Goal: Task Accomplishment & Management: Manage account settings

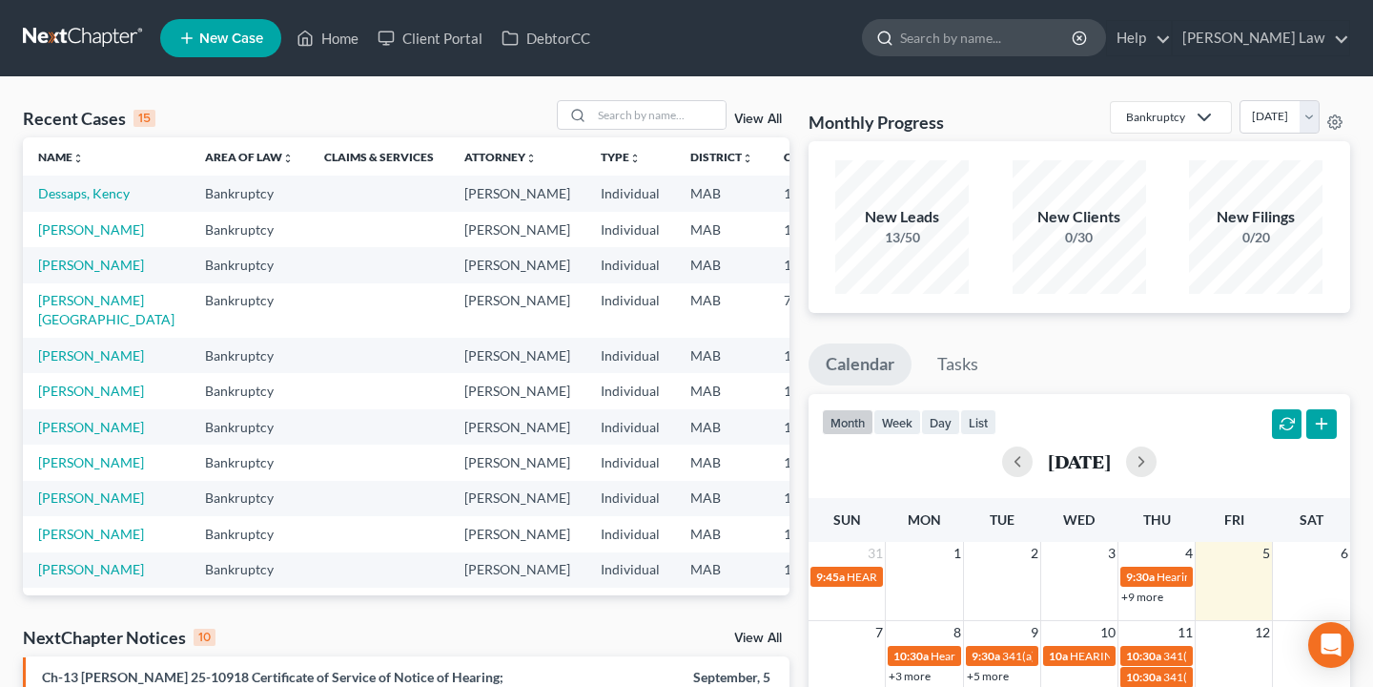
click at [984, 37] on input "search" at bounding box center [987, 37] width 175 height 35
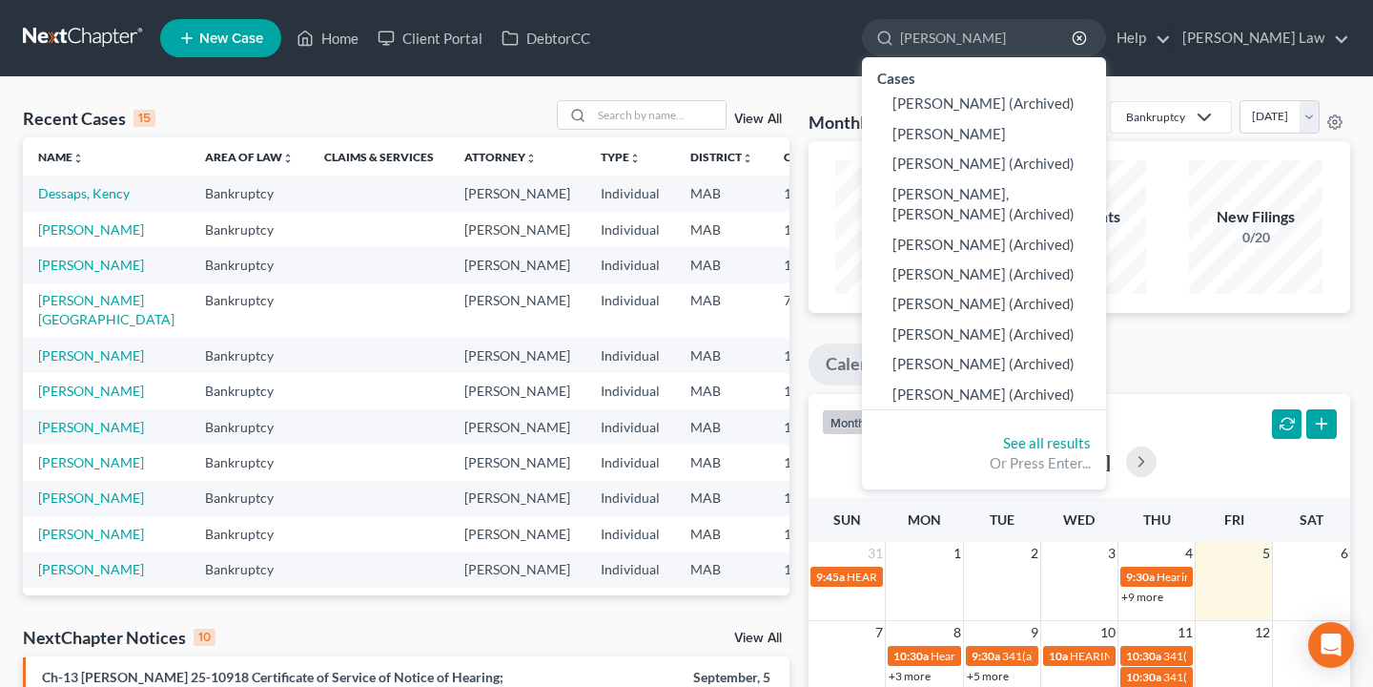
type input "[PERSON_NAME]"
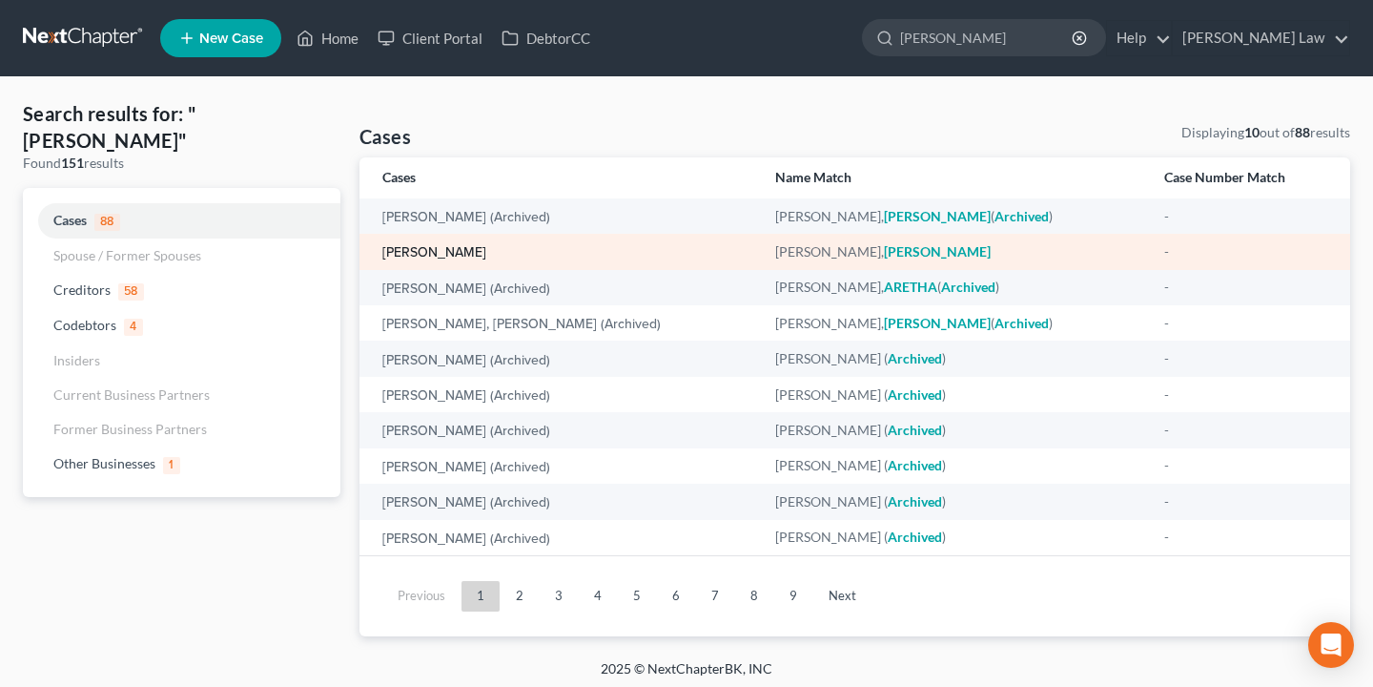
click at [445, 252] on link "[PERSON_NAME]" at bounding box center [434, 252] width 104 height 13
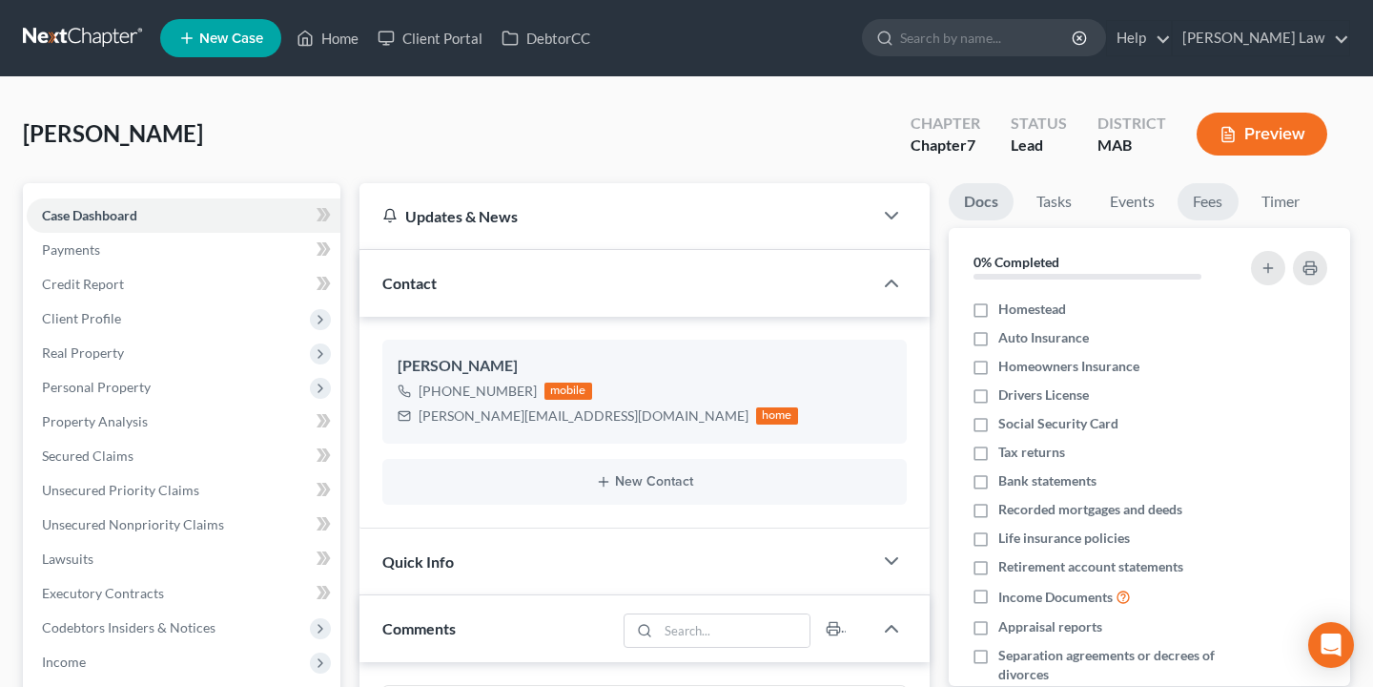
click at [1209, 208] on link "Fees" at bounding box center [1208, 201] width 61 height 37
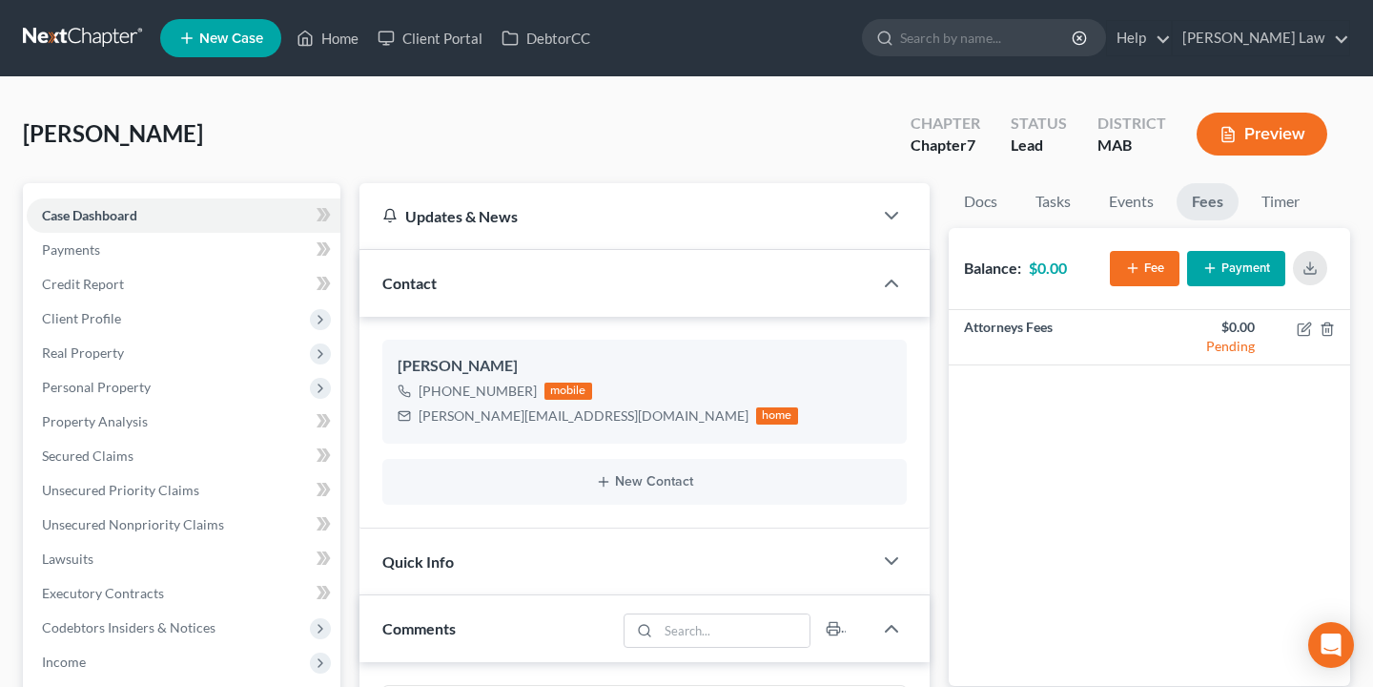
click at [1239, 267] on button "Payment" at bounding box center [1236, 268] width 98 height 35
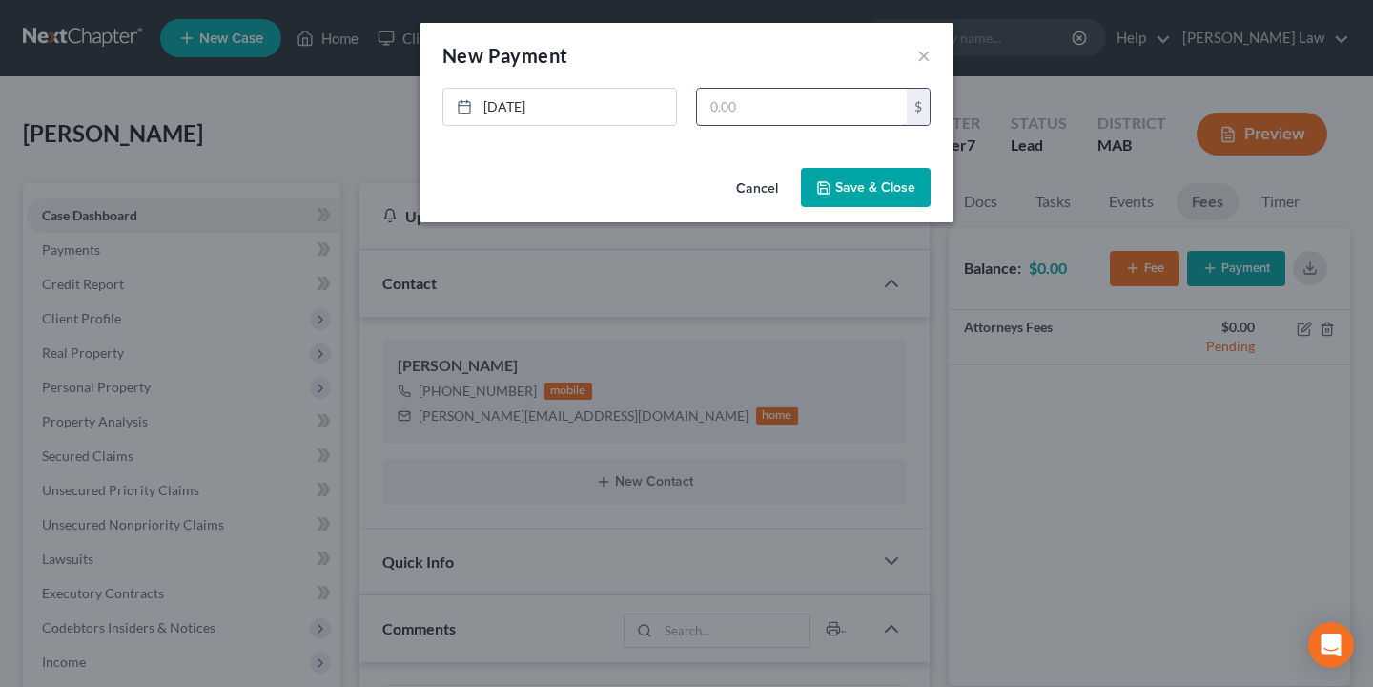
click at [813, 105] on input "text" at bounding box center [802, 107] width 210 height 36
type input "300"
click at [850, 176] on button "Save & Close" at bounding box center [866, 188] width 130 height 40
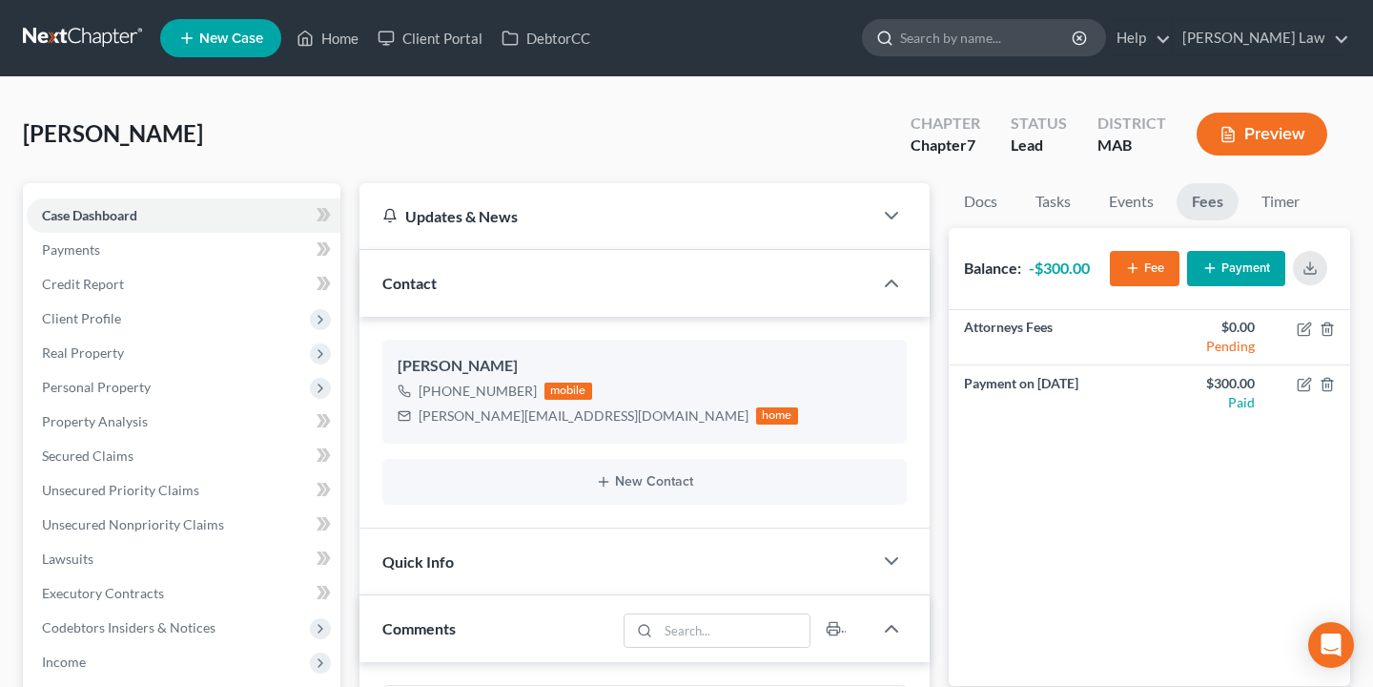
click at [1075, 46] on input "search" at bounding box center [987, 37] width 175 height 35
type input "Paul"
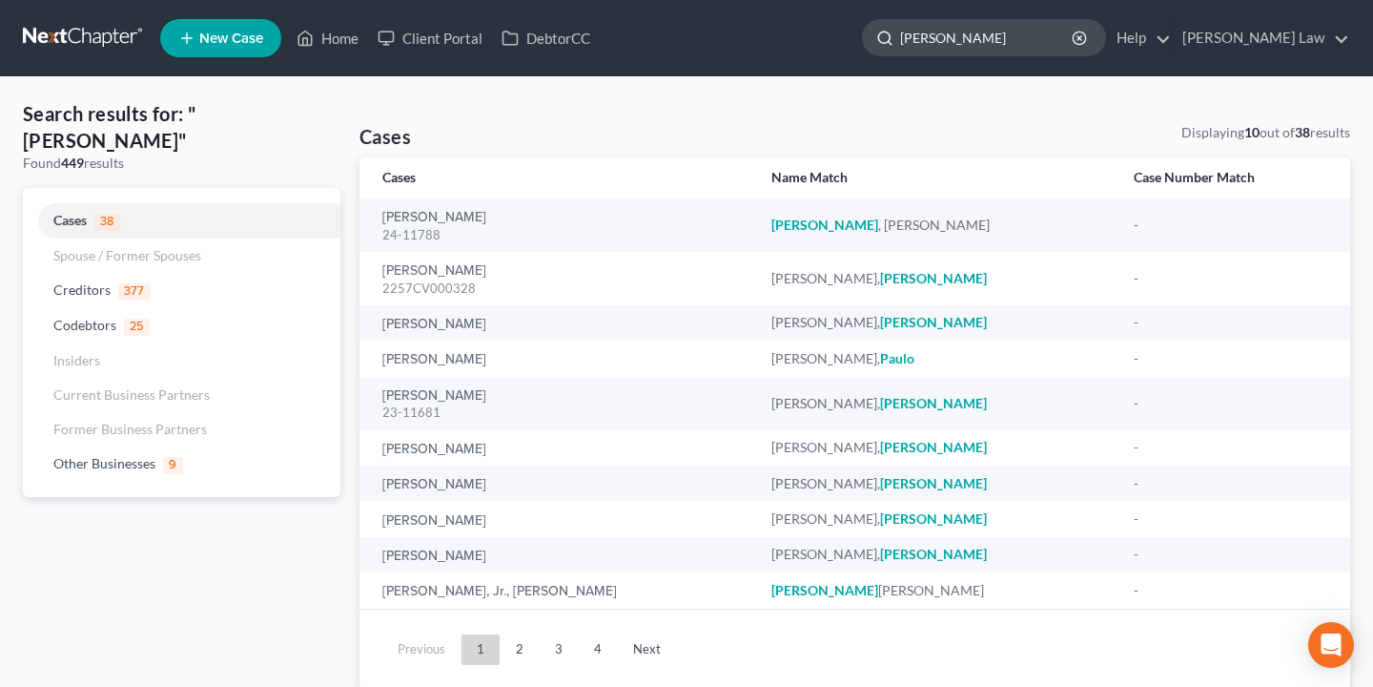
click at [1018, 36] on input "Paul" at bounding box center [987, 37] width 175 height 35
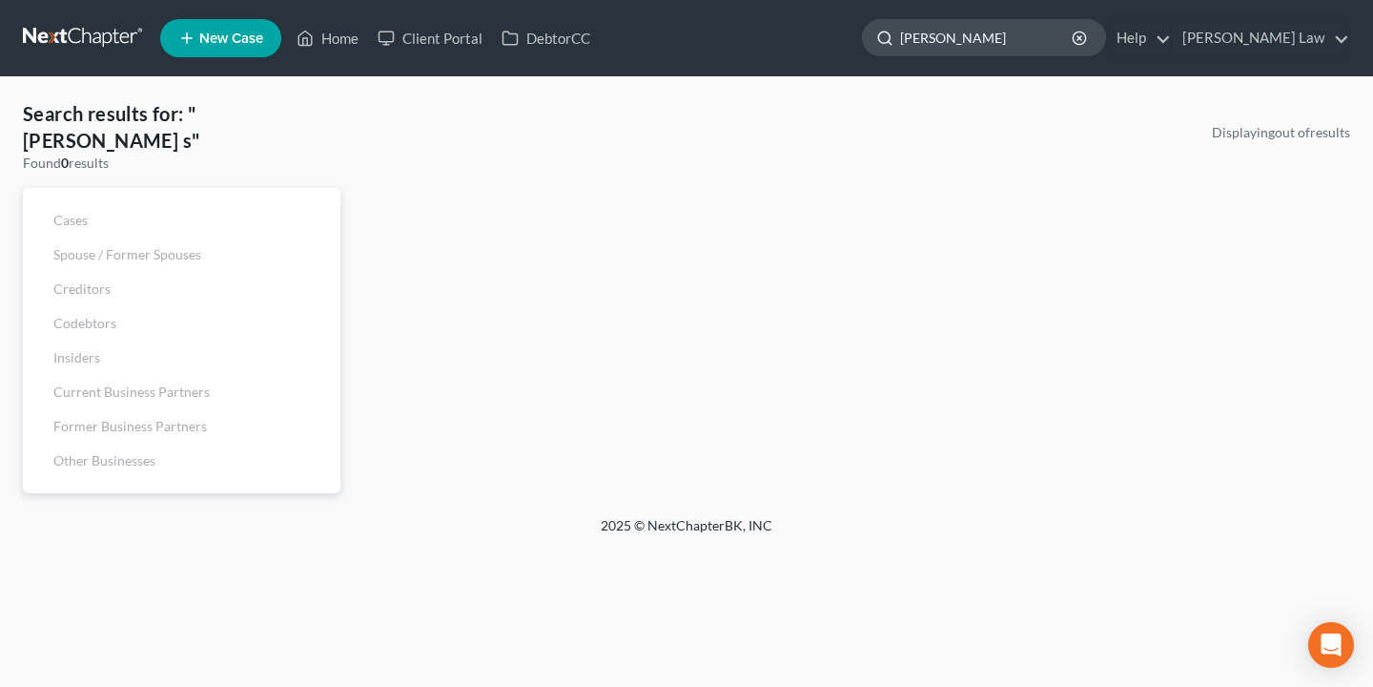
type input "Paul s"
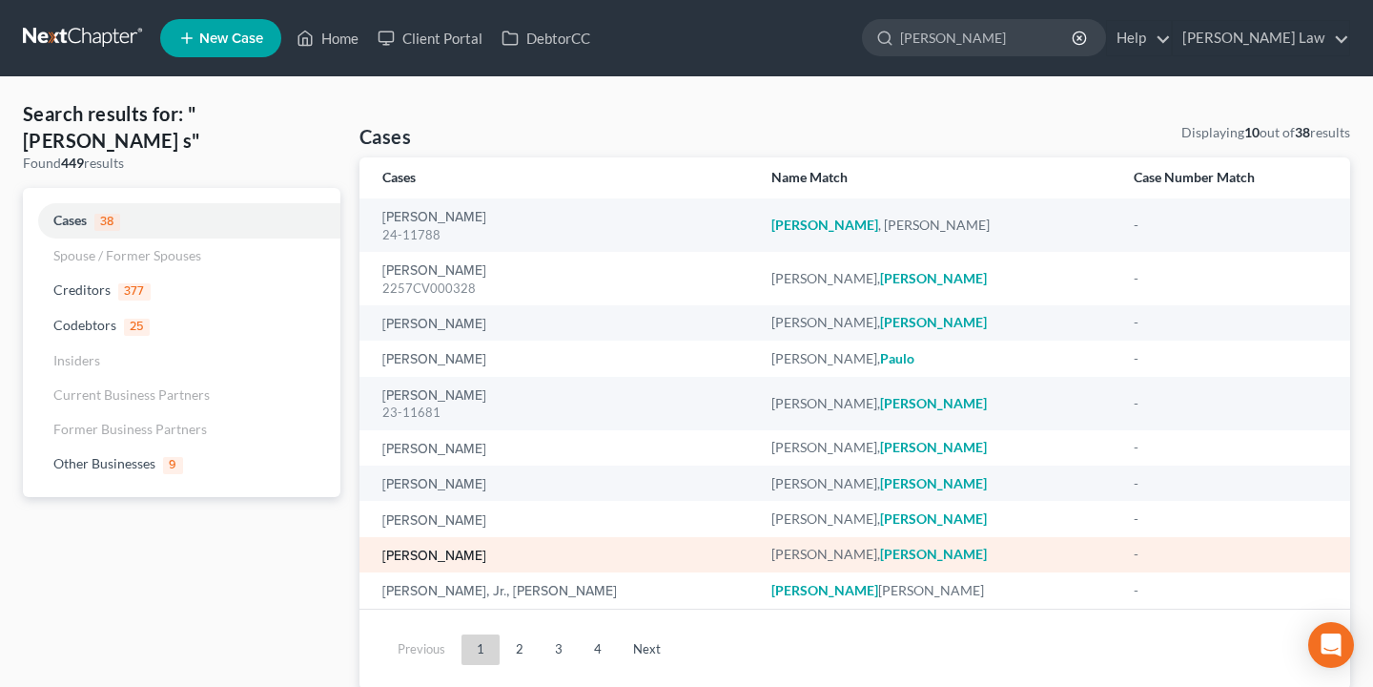
click at [427, 555] on link "[PERSON_NAME]" at bounding box center [434, 555] width 104 height 13
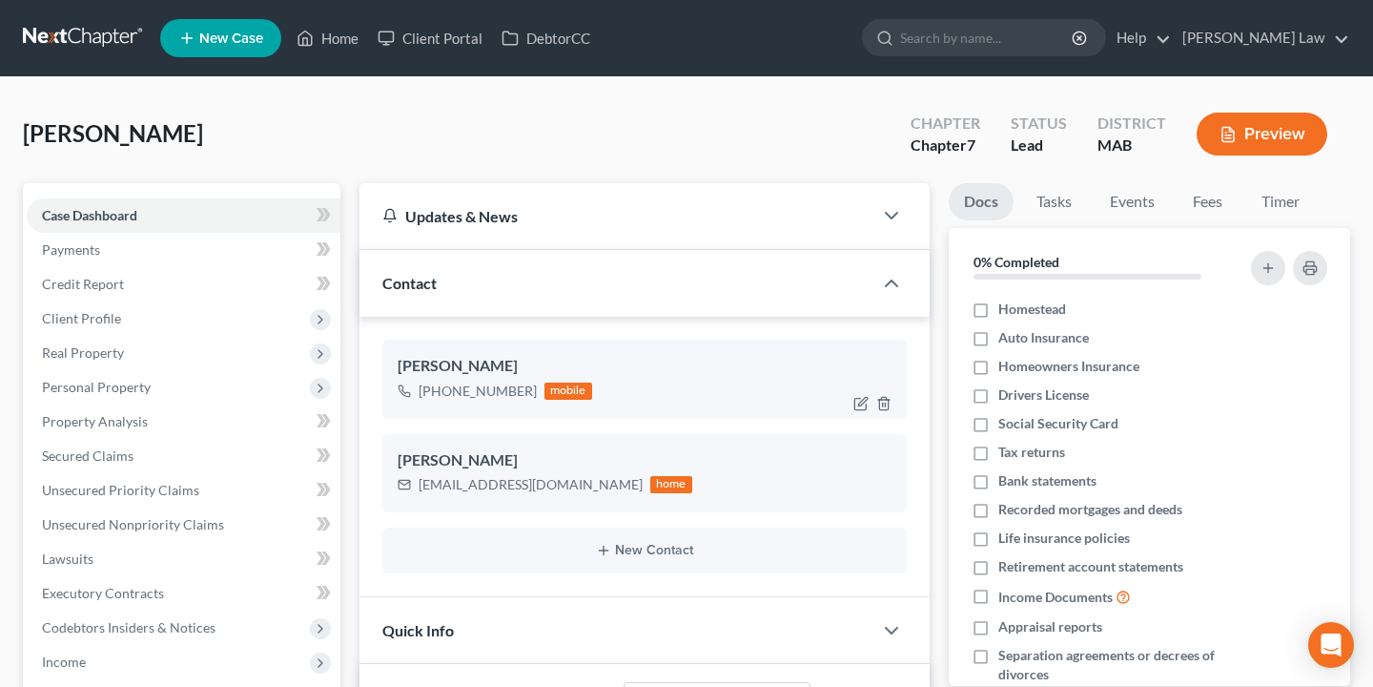
scroll to position [267, 0]
click at [1201, 205] on link "Fees" at bounding box center [1208, 201] width 61 height 37
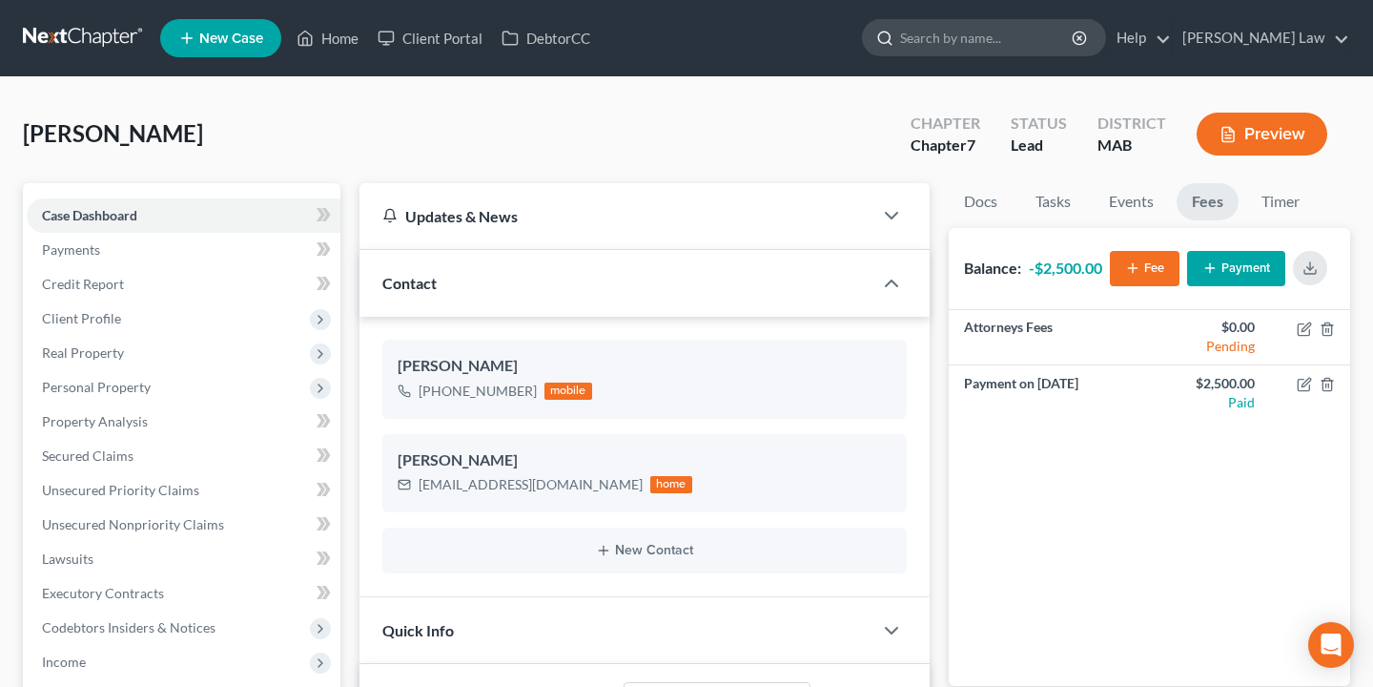
click at [1075, 35] on input "search" at bounding box center [987, 37] width 175 height 35
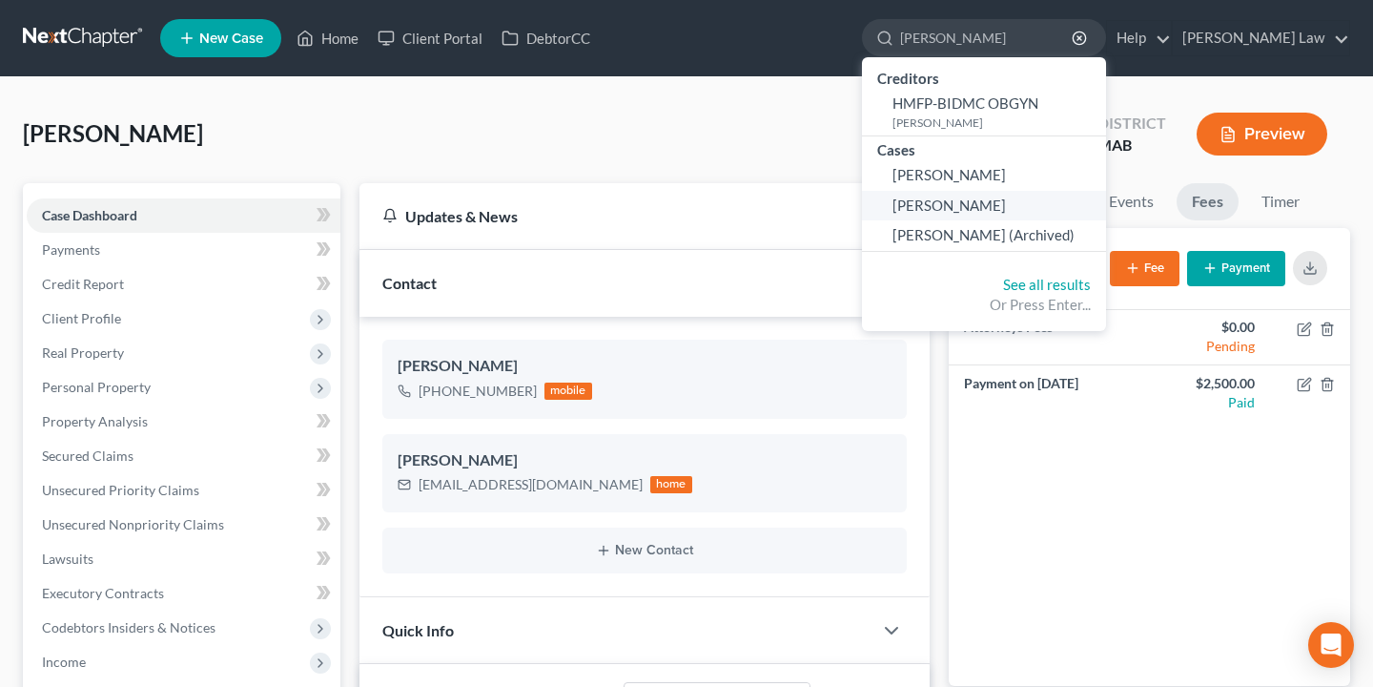
type input "obed"
click at [1001, 196] on span "[PERSON_NAME]" at bounding box center [949, 204] width 113 height 17
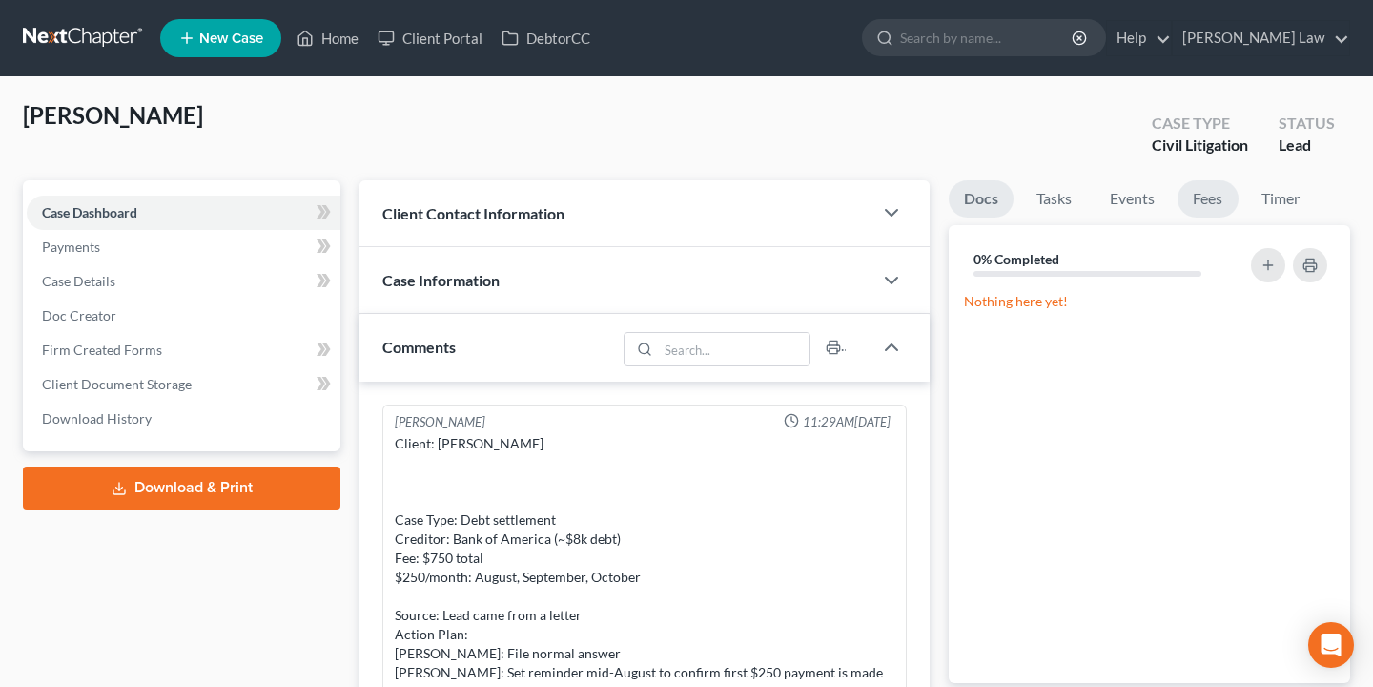
scroll to position [503, 0]
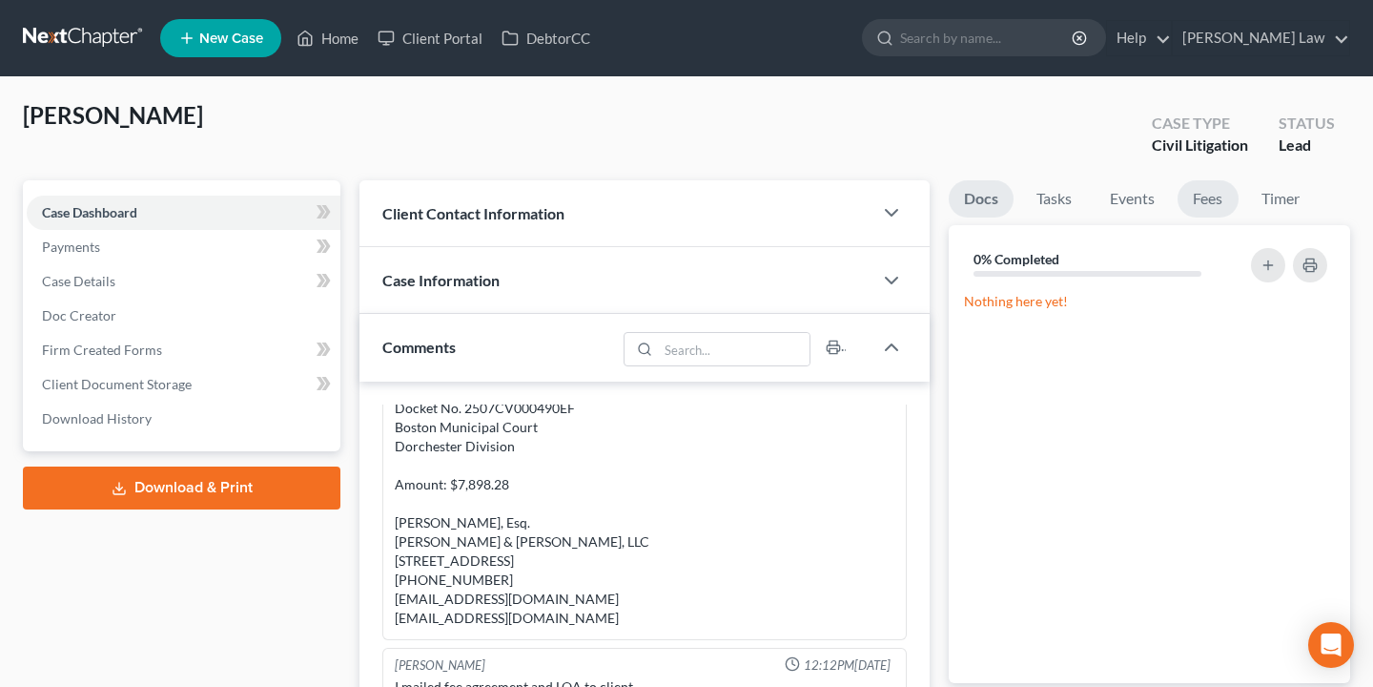
click at [1202, 194] on link "Fees" at bounding box center [1208, 198] width 61 height 37
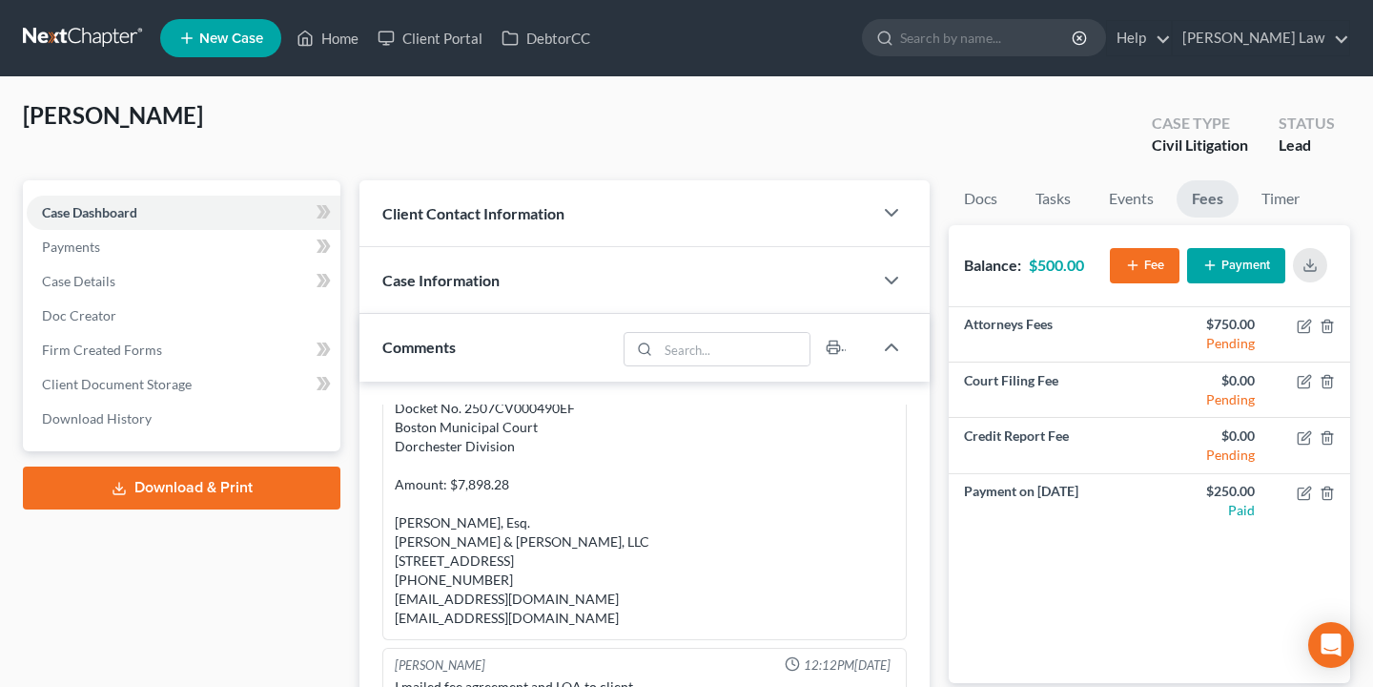
click at [1237, 261] on button "Payment" at bounding box center [1236, 265] width 98 height 35
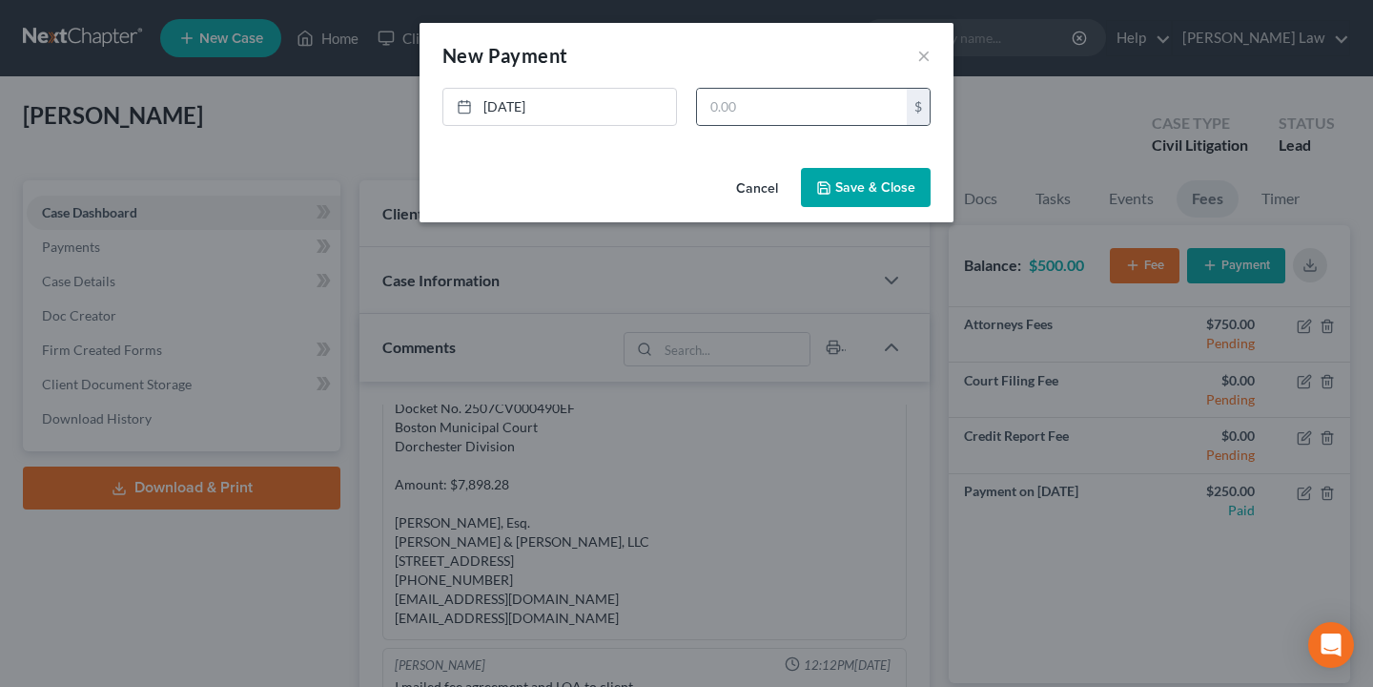
click at [734, 88] on div "$" at bounding box center [813, 107] width 235 height 38
click at [745, 105] on input "text" at bounding box center [802, 107] width 210 height 36
type input "250.00"
click at [862, 187] on button "Save & Close" at bounding box center [866, 188] width 130 height 40
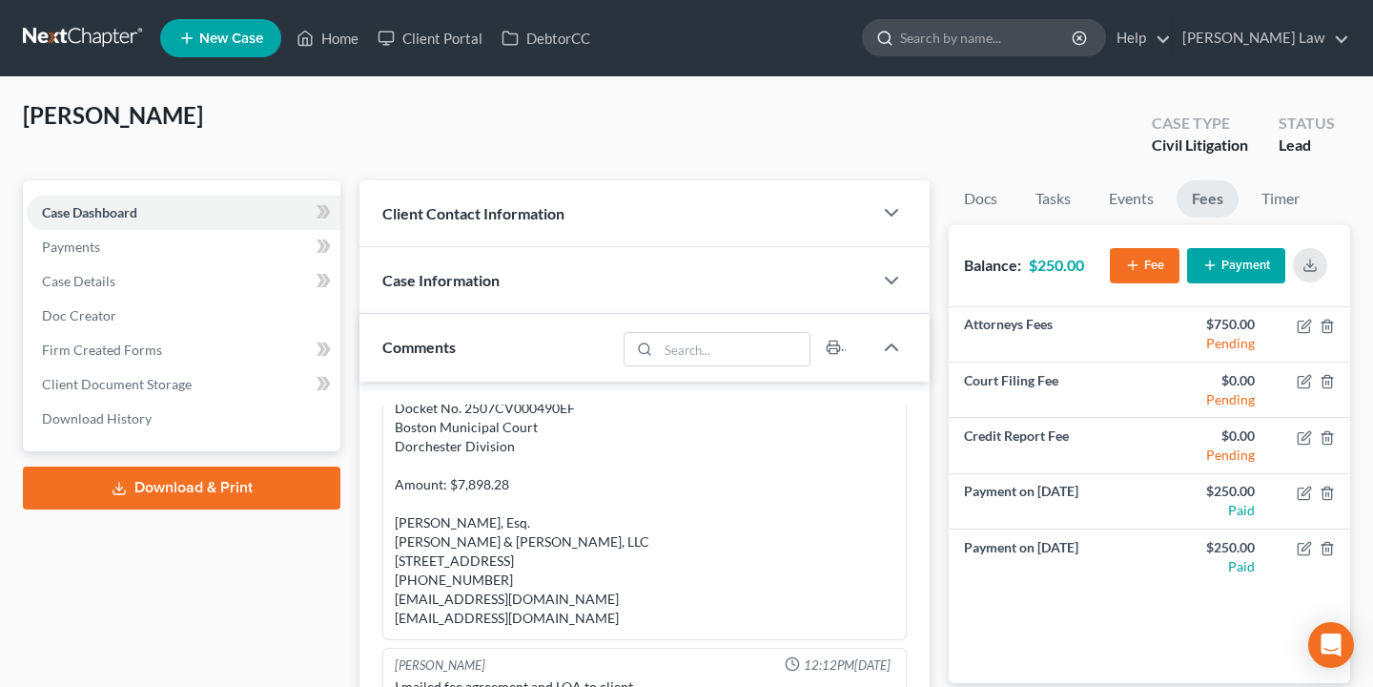
click at [1075, 52] on input "search" at bounding box center [987, 37] width 175 height 35
type input "[PERSON_NAME]"
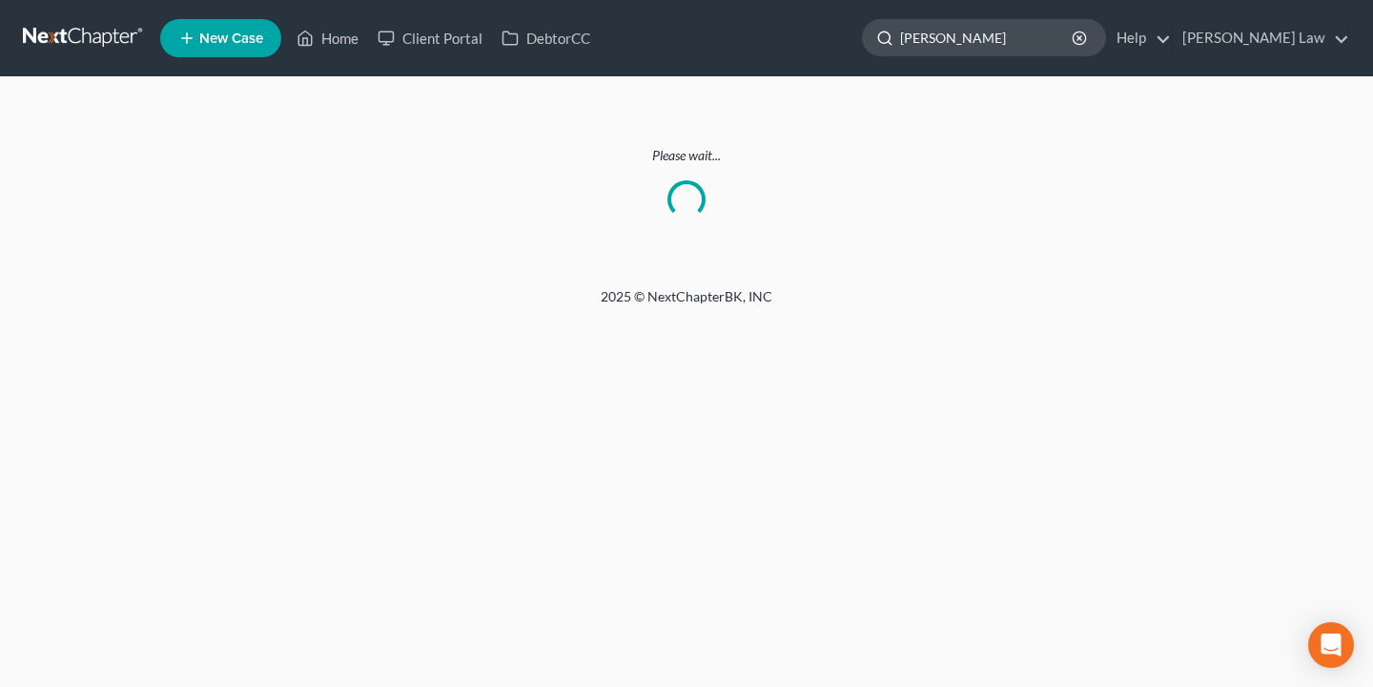
click at [1058, 38] on input "[PERSON_NAME]" at bounding box center [987, 37] width 175 height 35
click at [1087, 35] on icon "button" at bounding box center [1079, 38] width 15 height 15
click at [1064, 29] on input "search" at bounding box center [987, 37] width 175 height 35
type input "[PERSON_NAME]"
click at [1081, 37] on line "button" at bounding box center [1080, 38] width 4 height 4
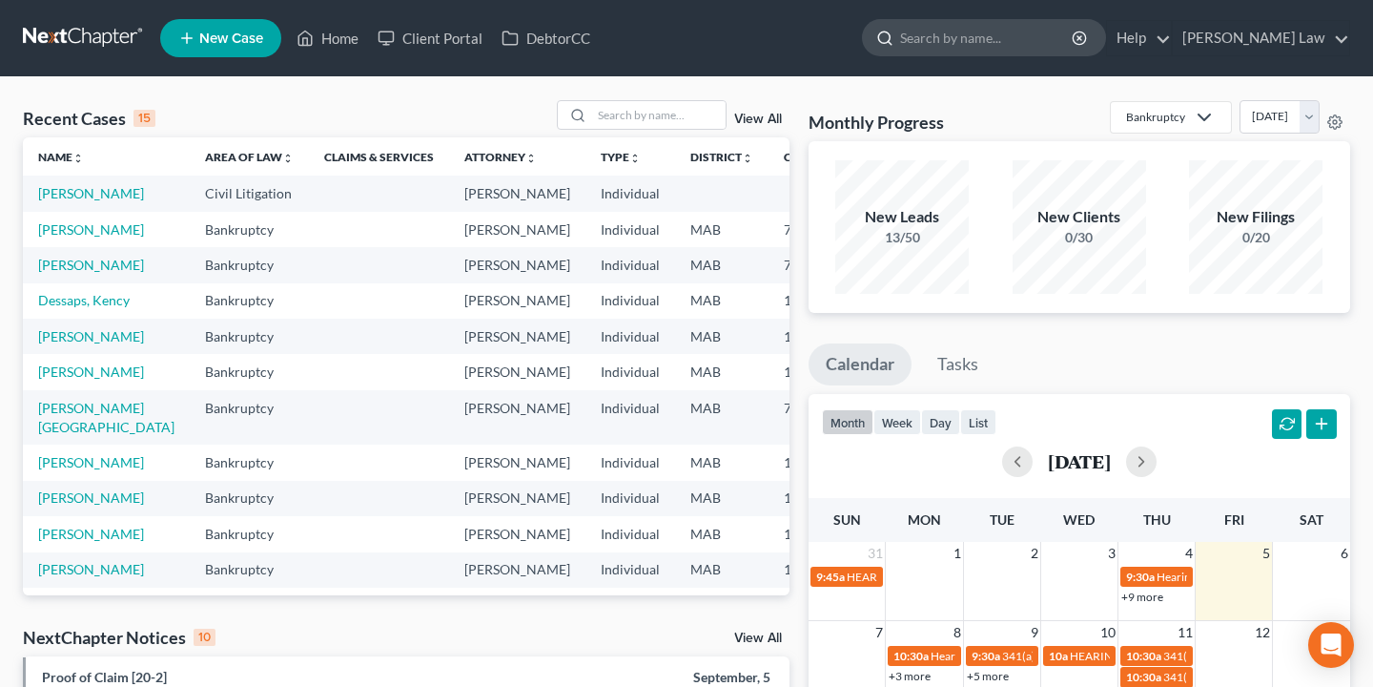
click at [1075, 43] on input "search" at bounding box center [987, 37] width 175 height 35
type input "[PERSON_NAME]"
click at [1087, 31] on icon "button" at bounding box center [1079, 38] width 15 height 15
click at [1063, 31] on input "search" at bounding box center [987, 37] width 175 height 35
type input "[PERSON_NAME]"
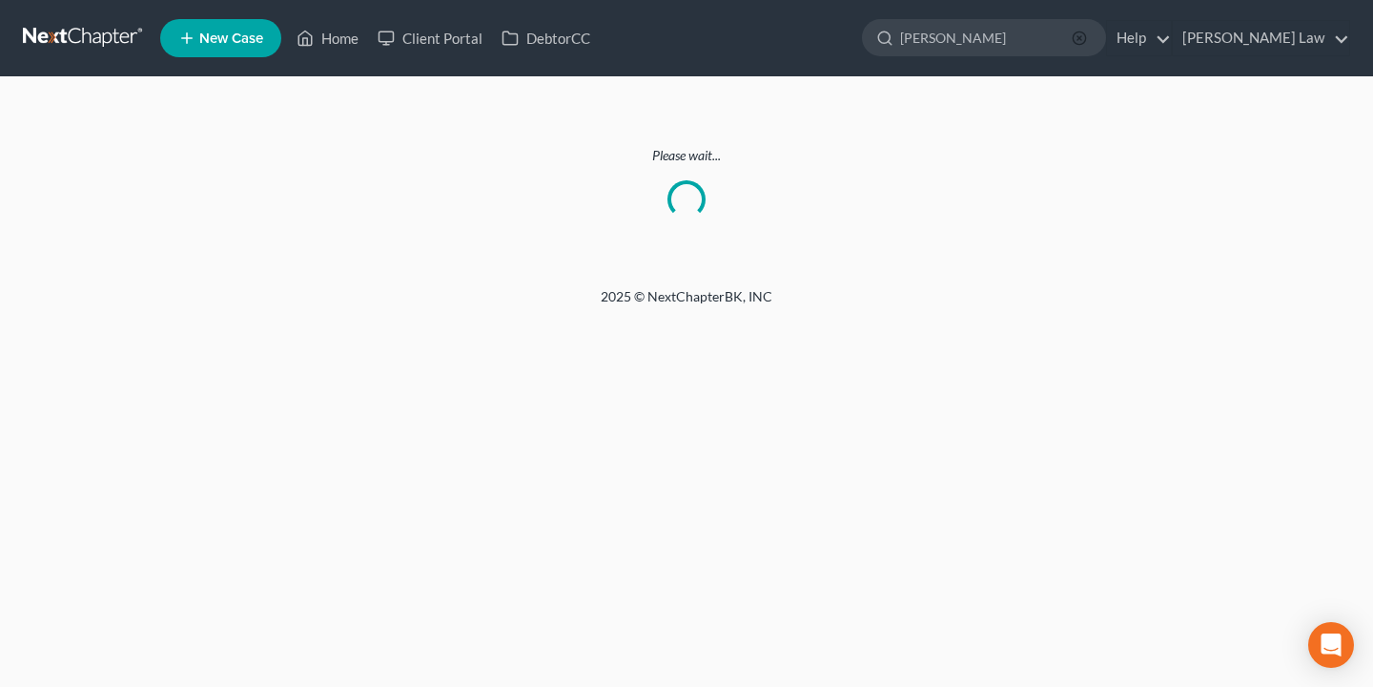
click at [1087, 33] on icon "button" at bounding box center [1079, 38] width 15 height 15
click at [1069, 33] on input "search" at bounding box center [987, 37] width 175 height 35
type input "soda"
drag, startPoint x: 1069, startPoint y: 33, endPoint x: 1151, endPoint y: 36, distance: 82.1
click at [1087, 36] on icon "button" at bounding box center [1079, 38] width 15 height 15
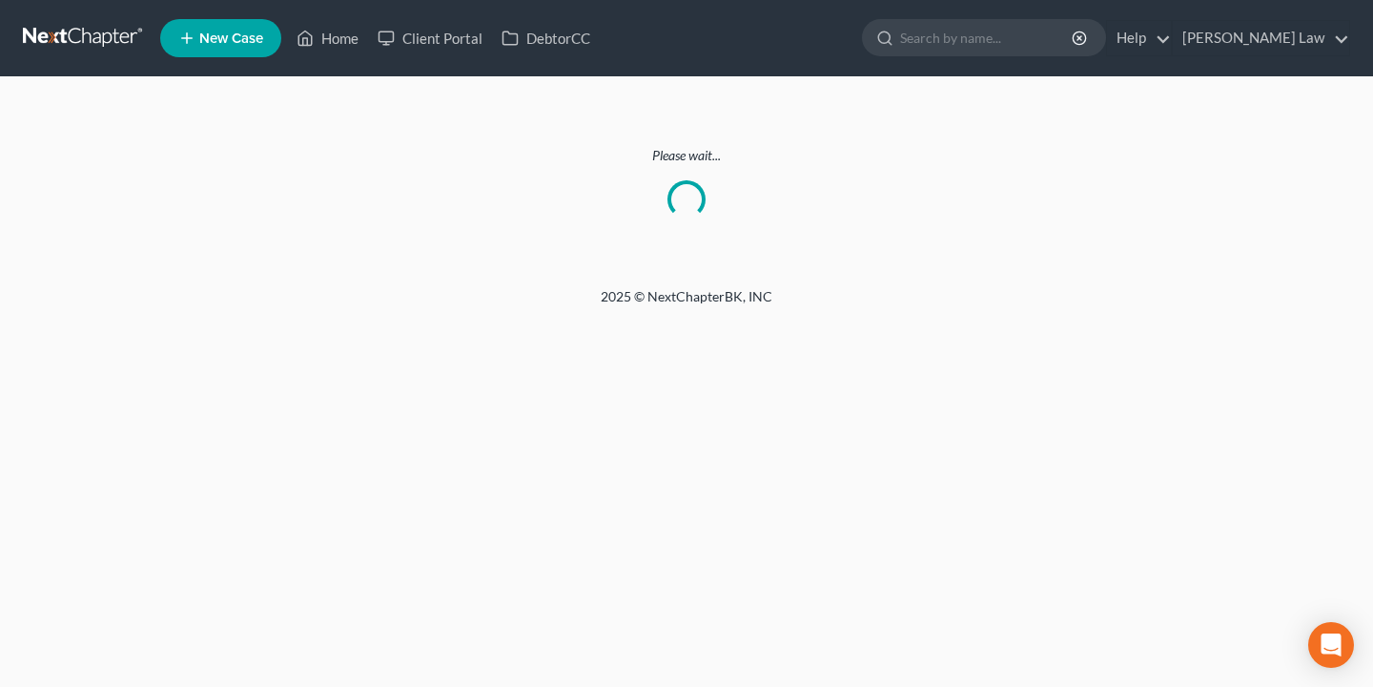
drag, startPoint x: 1301, startPoint y: 3, endPoint x: 1149, endPoint y: 172, distance: 226.9
click at [1139, 195] on div "Please wait..." at bounding box center [686, 182] width 1327 height 72
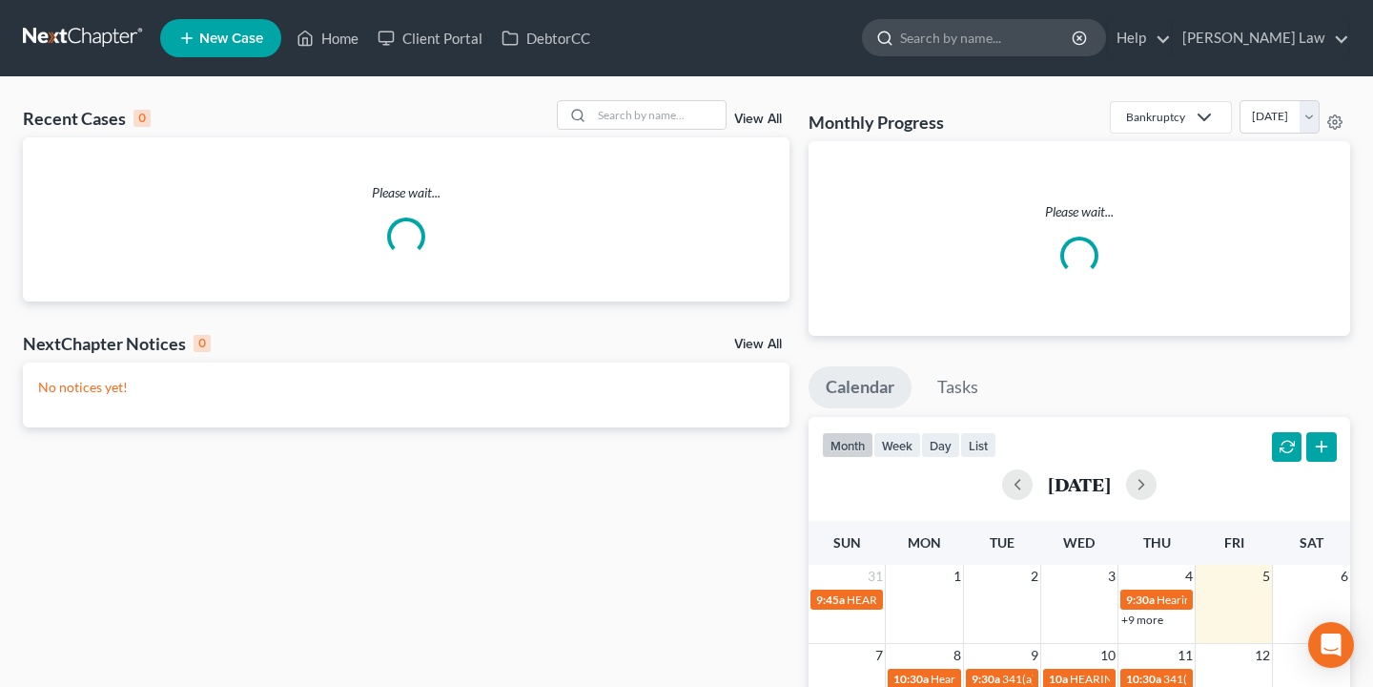
click at [1035, 44] on input "search" at bounding box center [987, 37] width 175 height 35
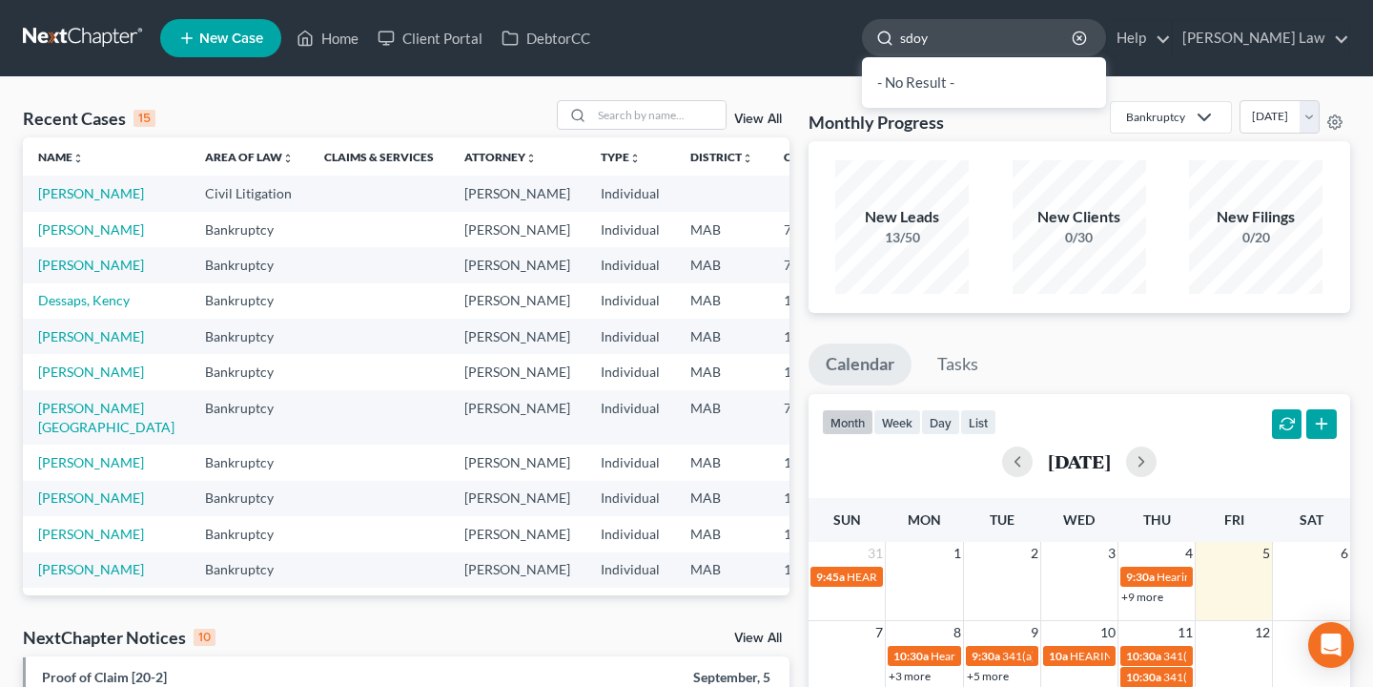
type input "sdoya"
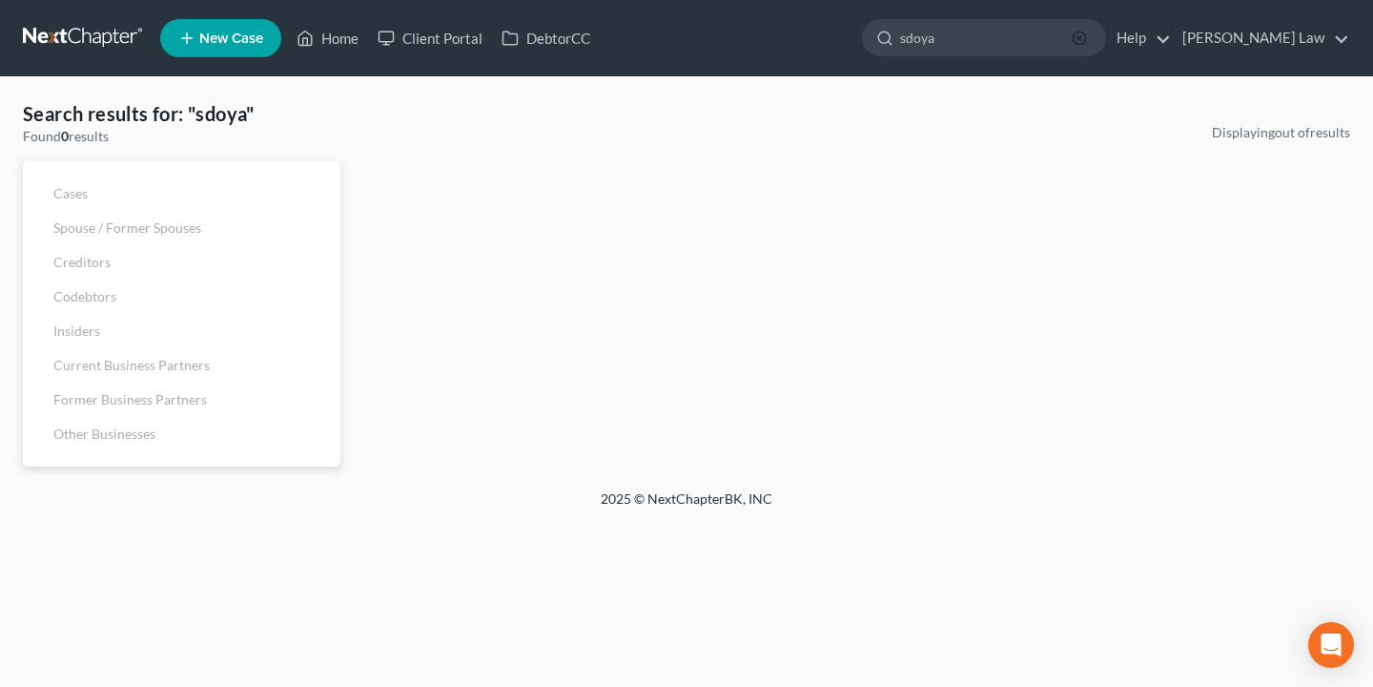
click at [1087, 32] on icon "button" at bounding box center [1079, 38] width 15 height 15
click at [1037, 51] on input "search" at bounding box center [987, 37] width 175 height 35
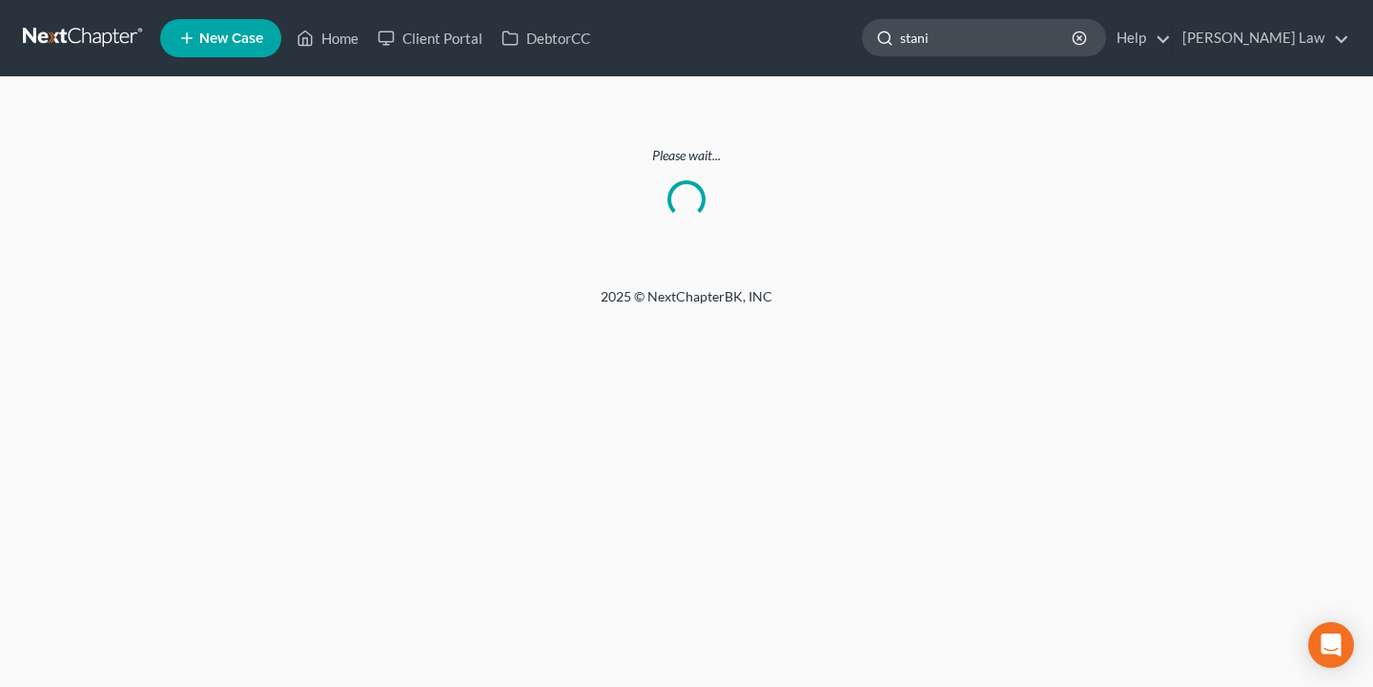
type input "stani"
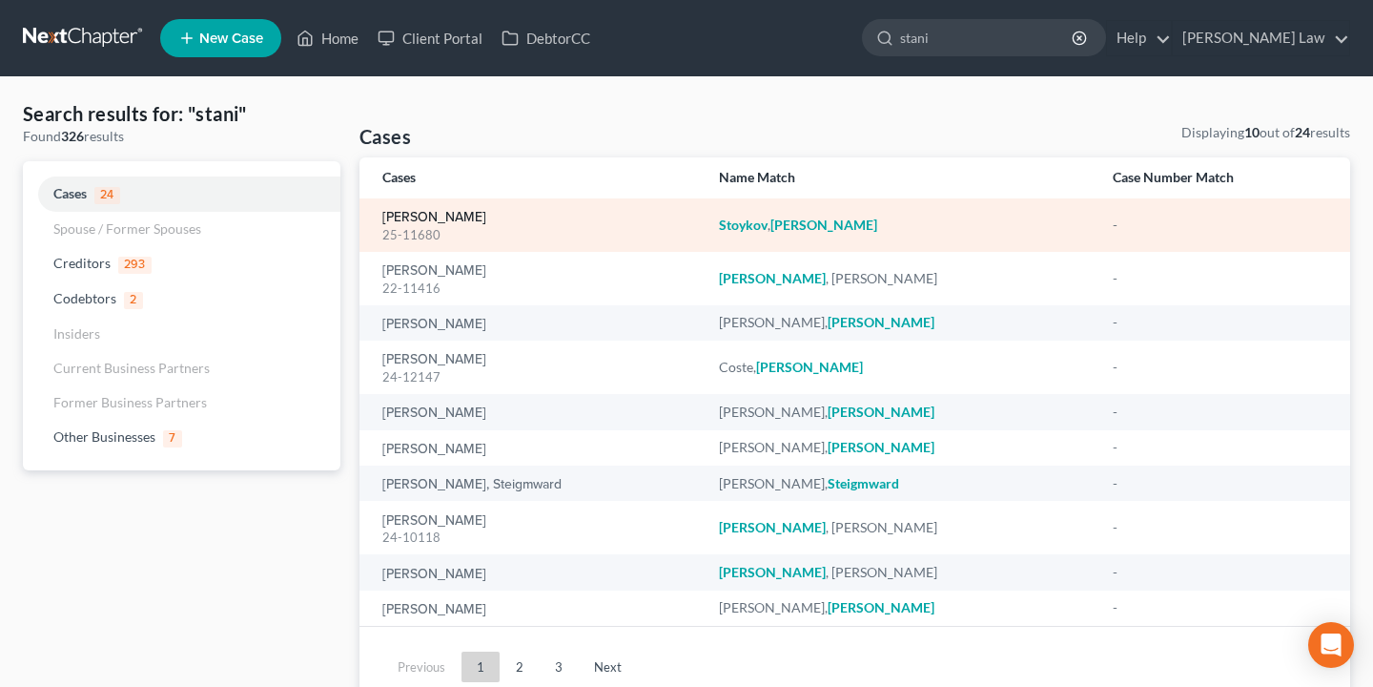
click at [468, 216] on link "Stoykov, Stanislav" at bounding box center [434, 217] width 104 height 13
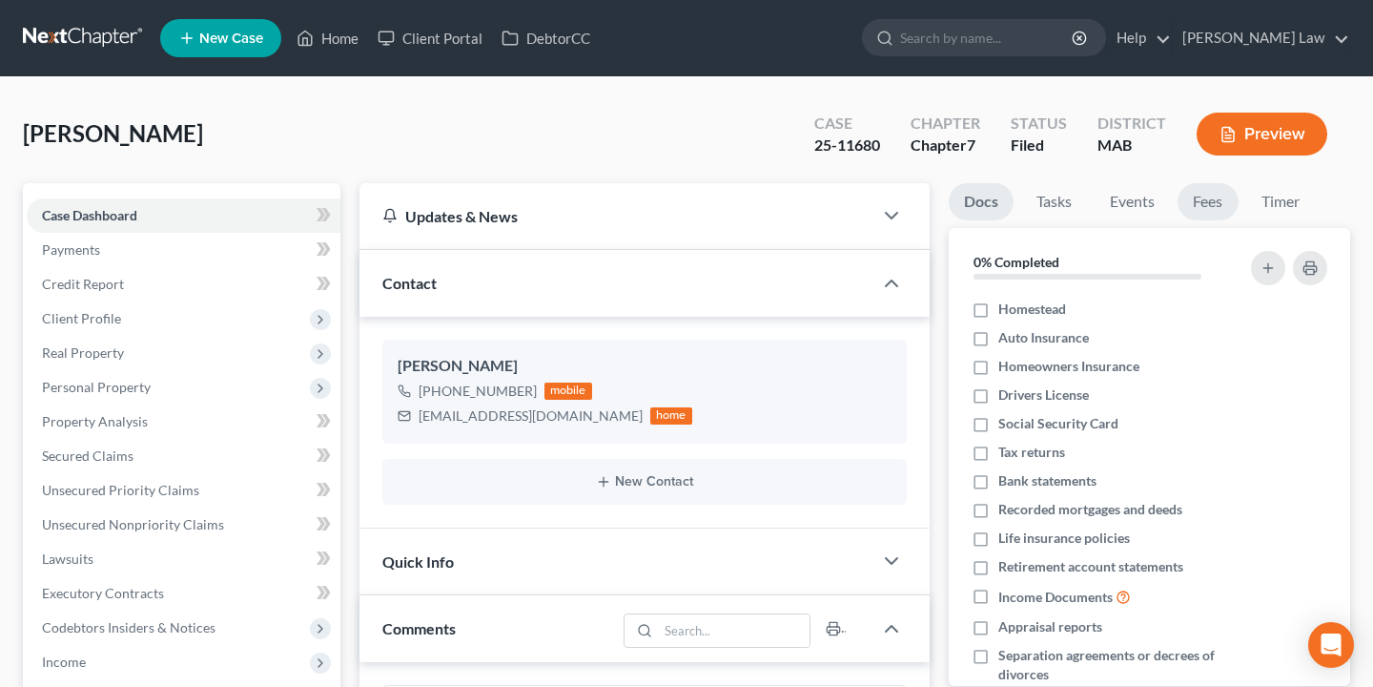
click at [1219, 202] on link "Fees" at bounding box center [1208, 201] width 61 height 37
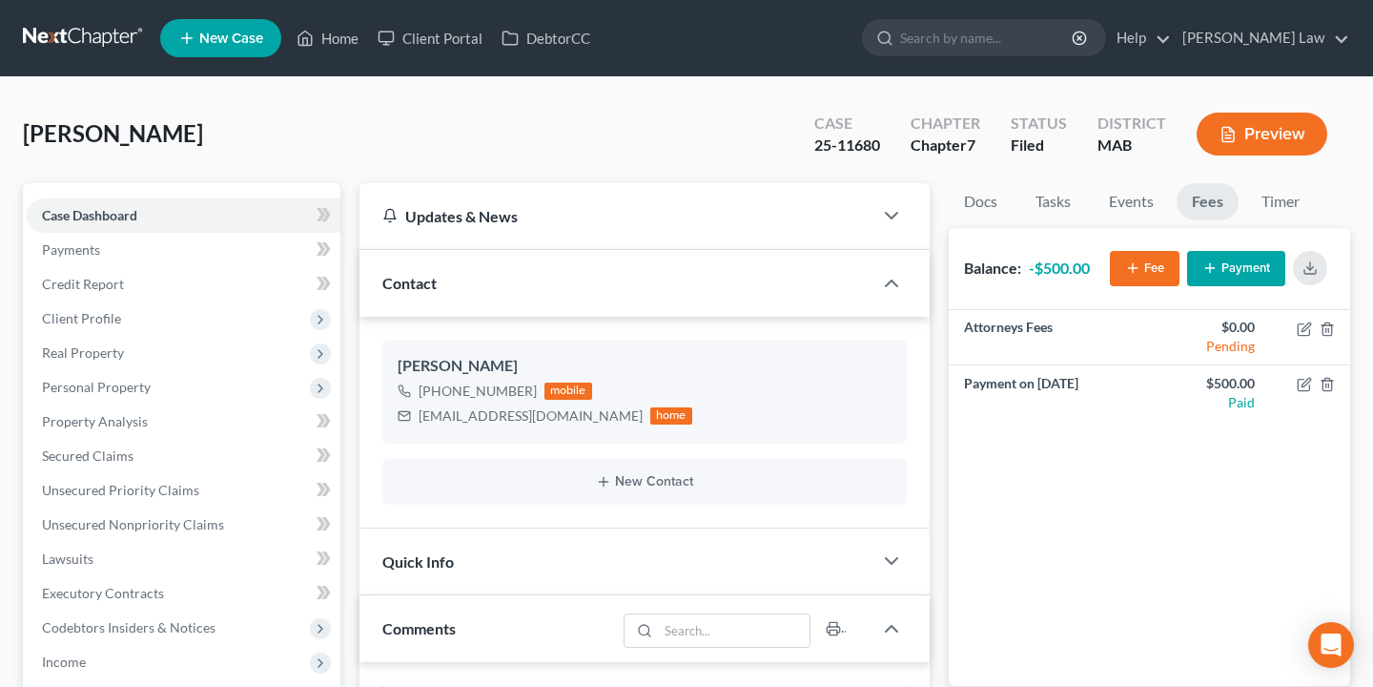
click at [1228, 273] on button "Payment" at bounding box center [1236, 268] width 98 height 35
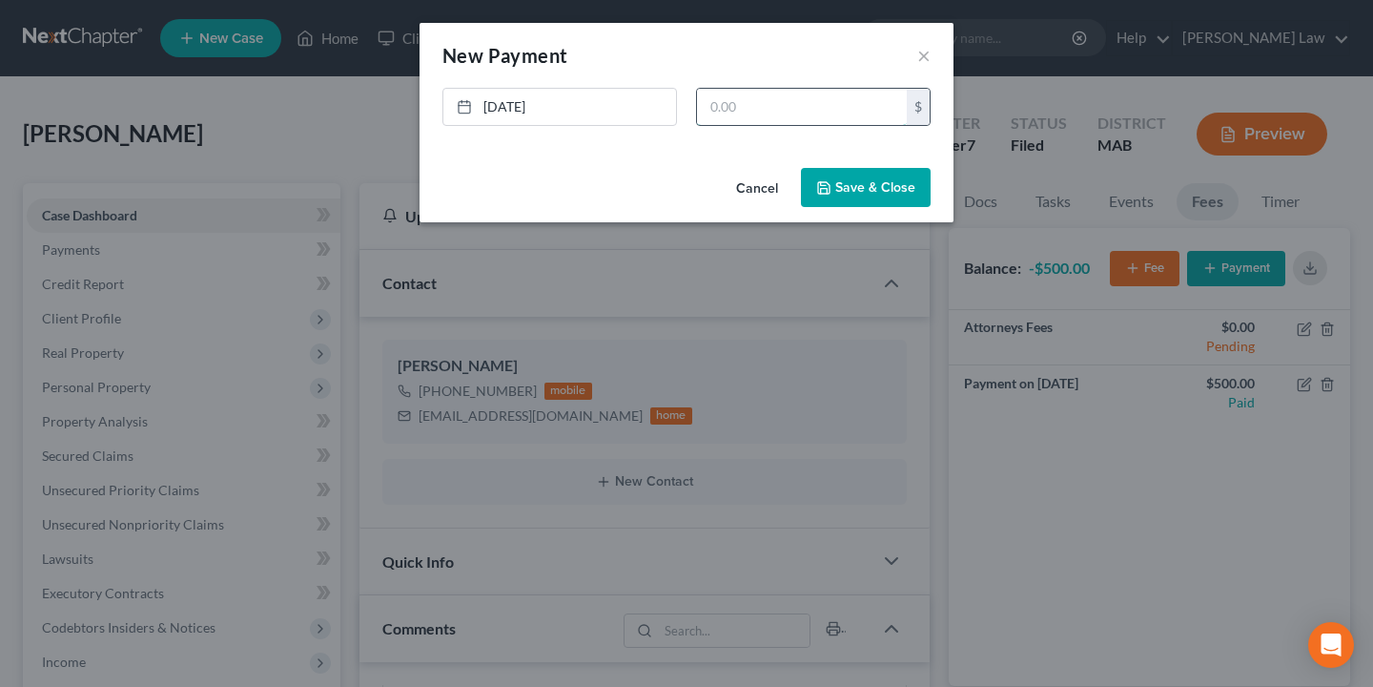
click at [766, 107] on input "text" at bounding box center [802, 107] width 210 height 36
type input "700.00"
click at [869, 183] on button "Save & Close" at bounding box center [866, 188] width 130 height 40
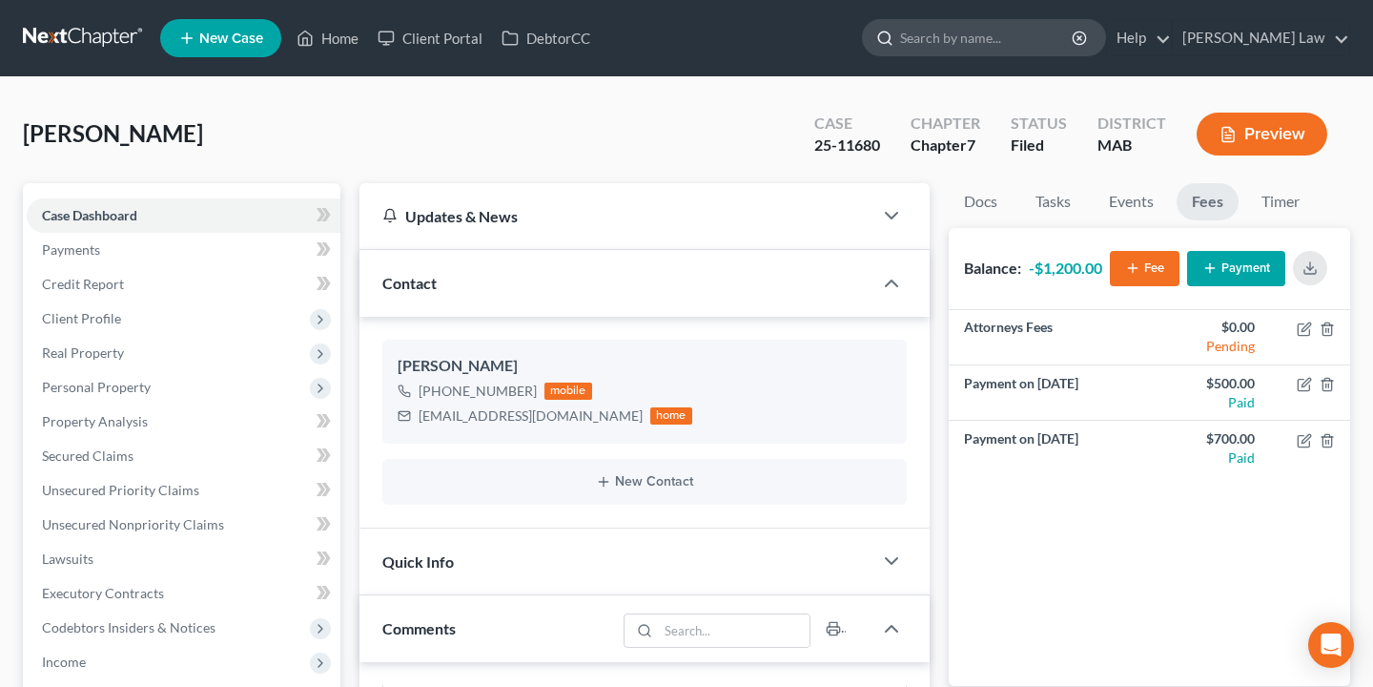
click at [1075, 39] on input "search" at bounding box center [987, 37] width 175 height 35
type input "h"
type input "[PERSON_NAME]"
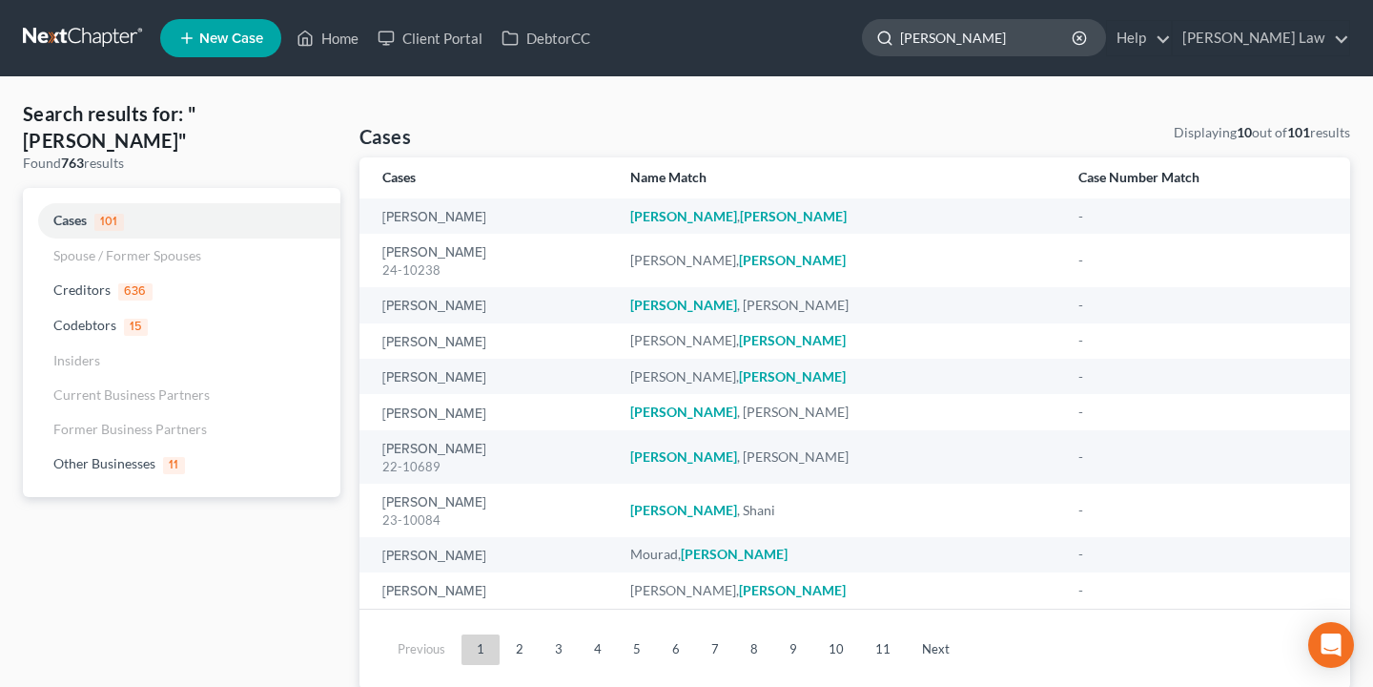
click at [1012, 42] on input "[PERSON_NAME]" at bounding box center [987, 37] width 175 height 35
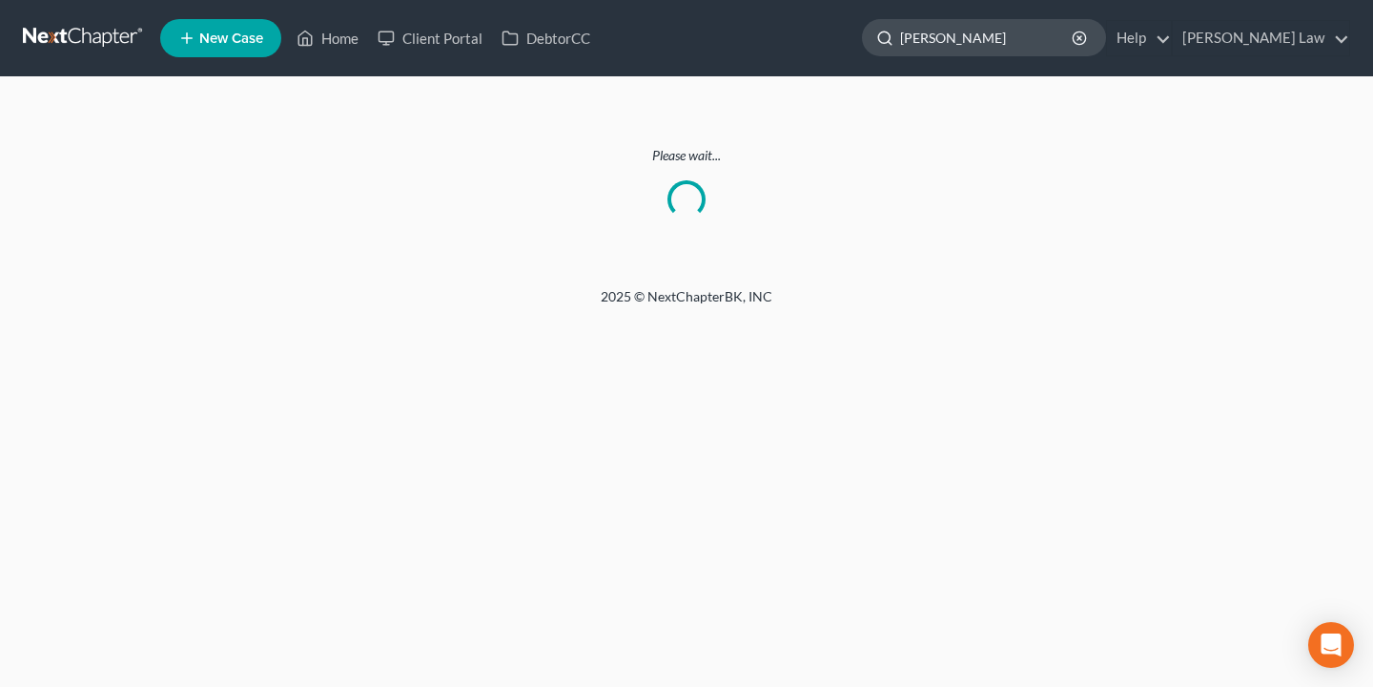
type input "John sw"
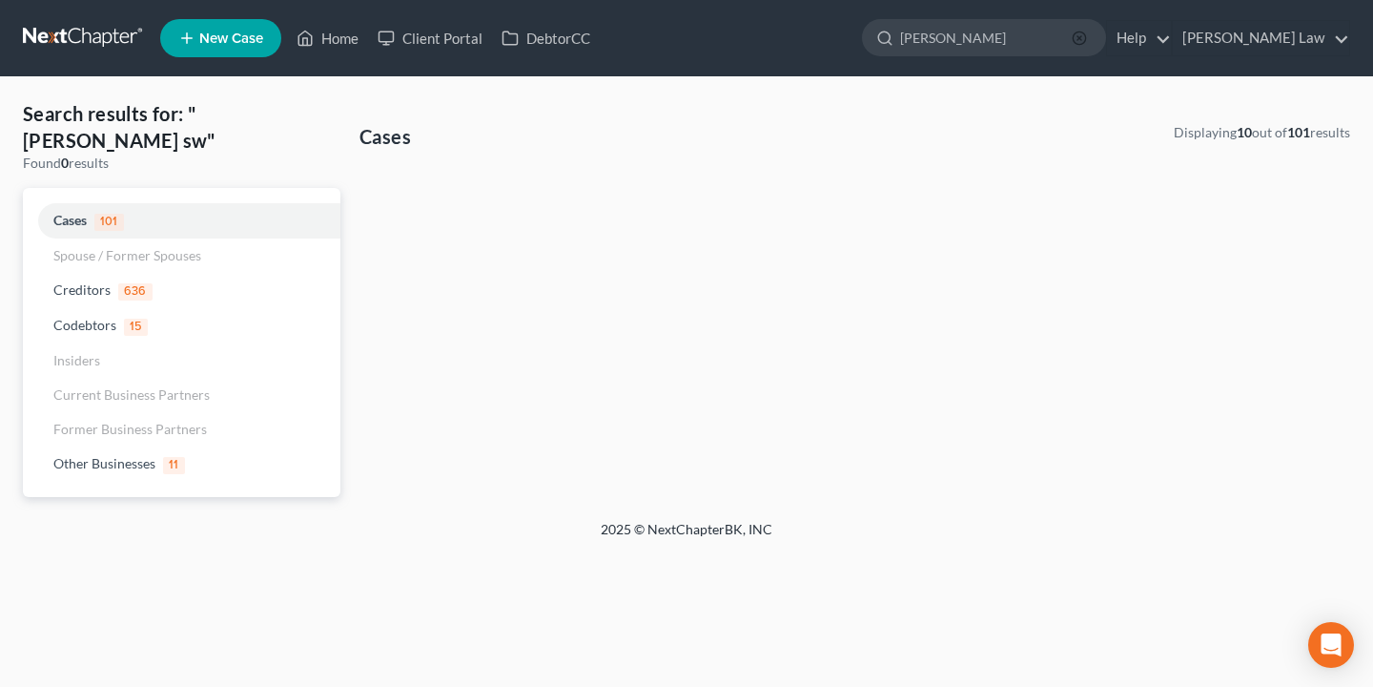
click at [1087, 37] on icon "button" at bounding box center [1079, 38] width 15 height 15
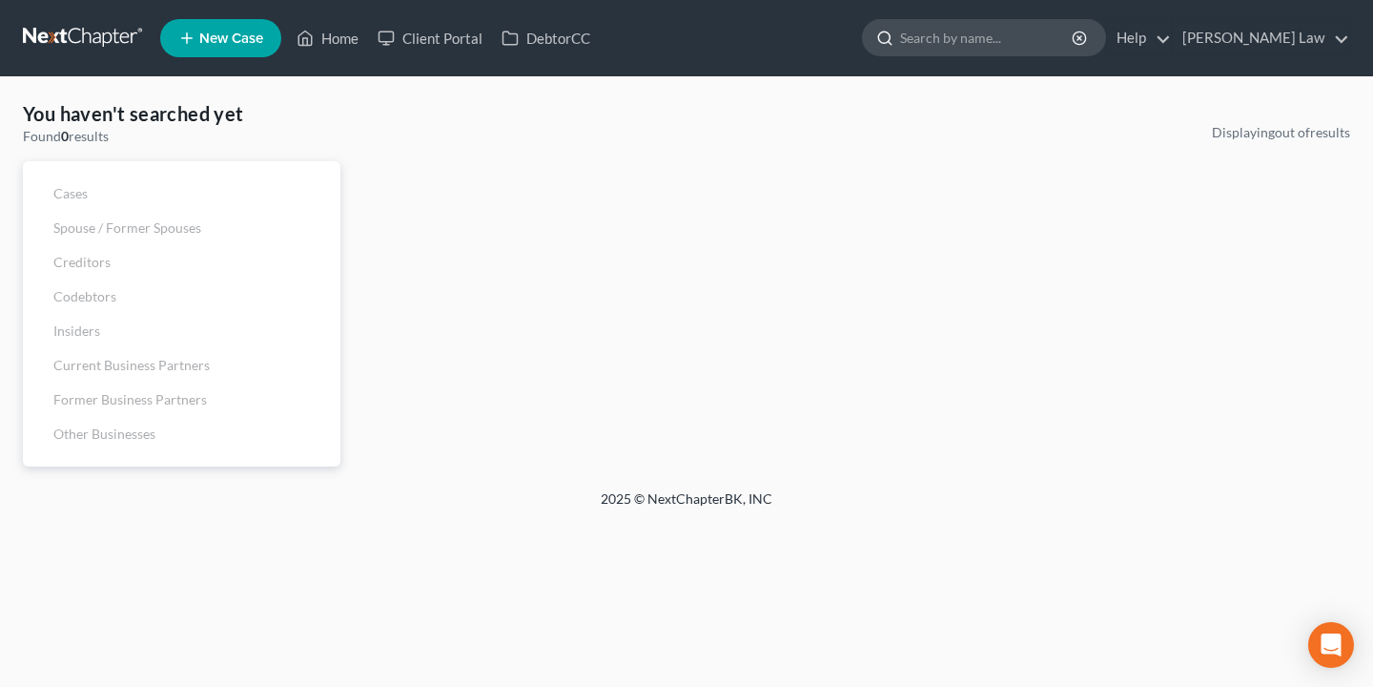
click at [1075, 31] on input "search" at bounding box center [987, 37] width 175 height 35
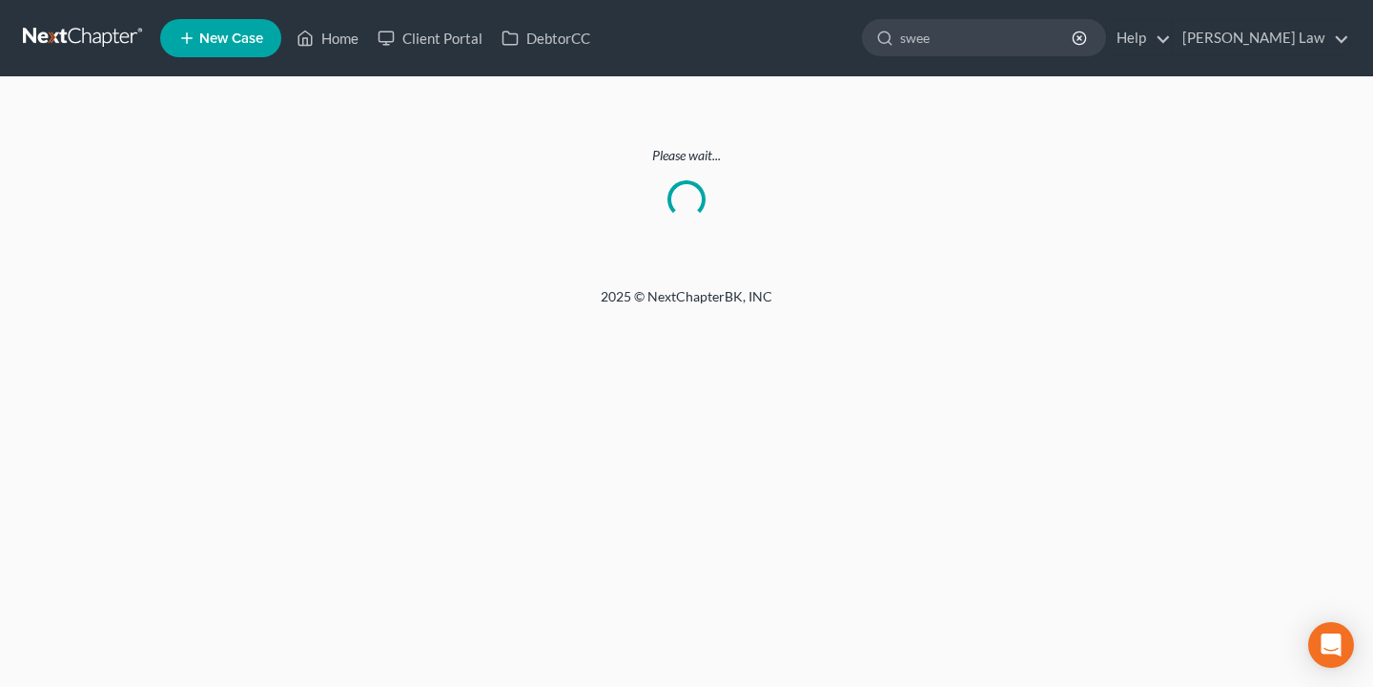
type input "see"
